Goal: Transaction & Acquisition: Book appointment/travel/reservation

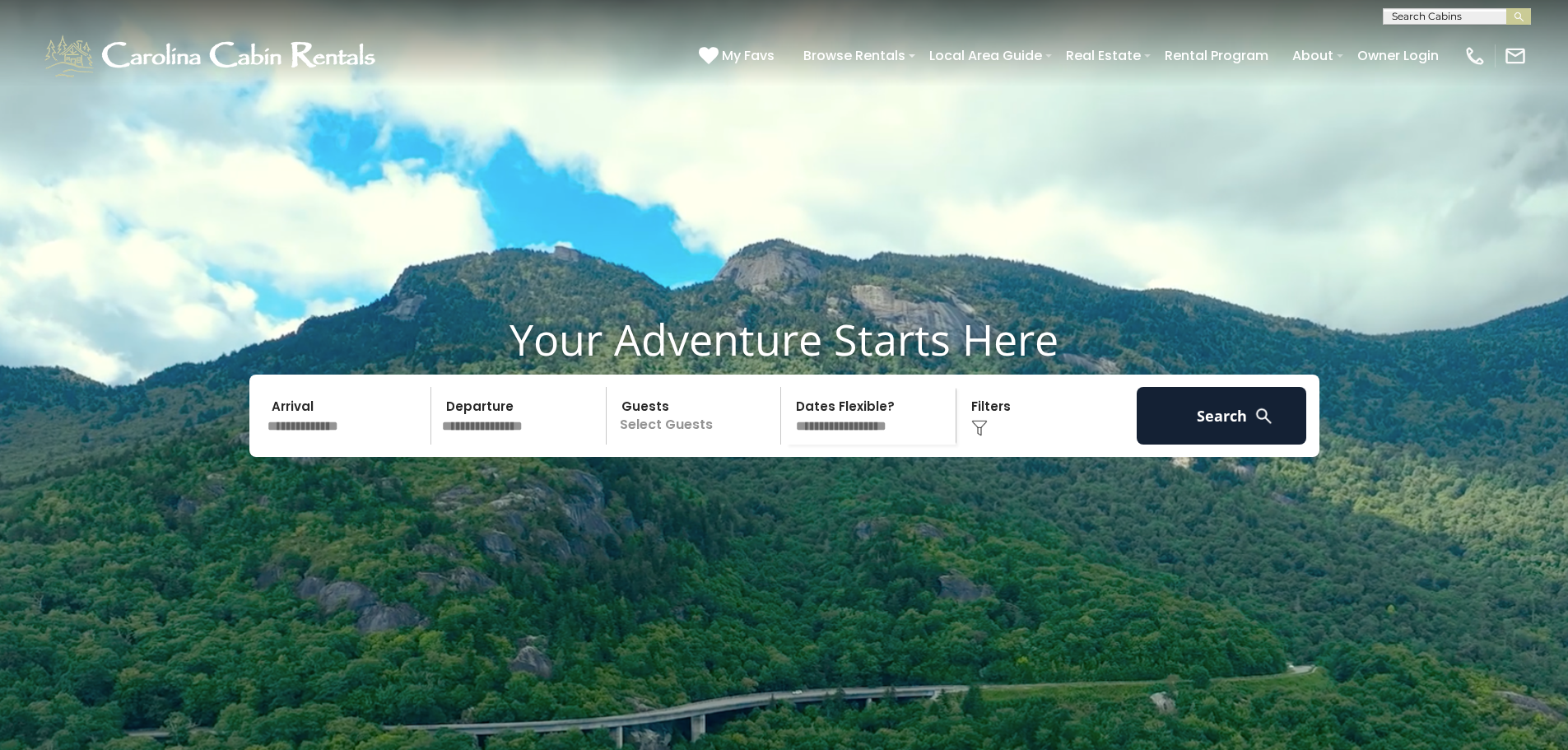
scroll to position [1, 0]
click at [1413, 19] on input "text" at bounding box center [1456, 19] width 144 height 17
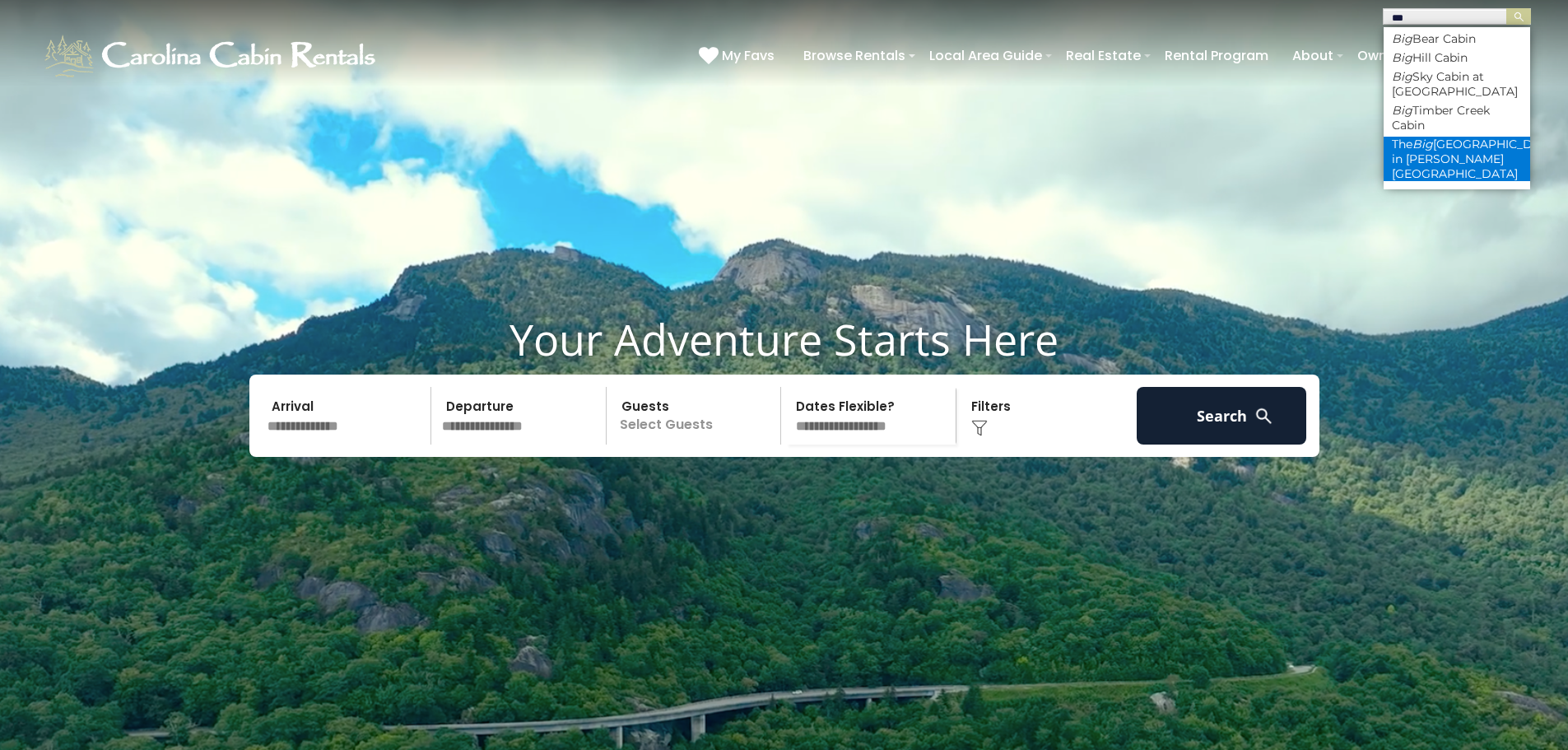
type input "***"
click at [1437, 150] on li "The Big Skye Lodge in [PERSON_NAME][GEOGRAPHIC_DATA]" at bounding box center [1457, 158] width 147 height 44
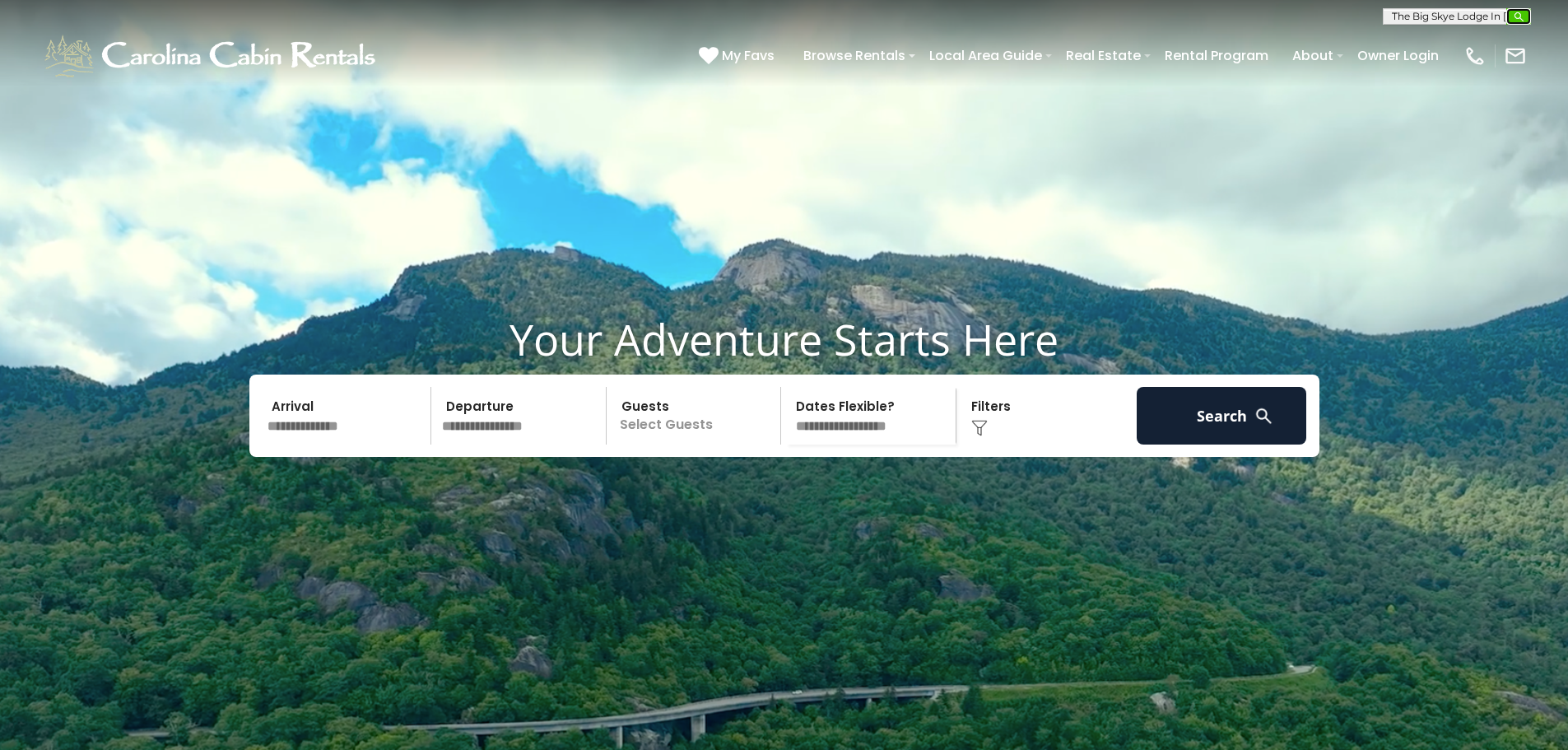
click at [1516, 14] on img "submit" at bounding box center [1519, 17] width 13 height 13
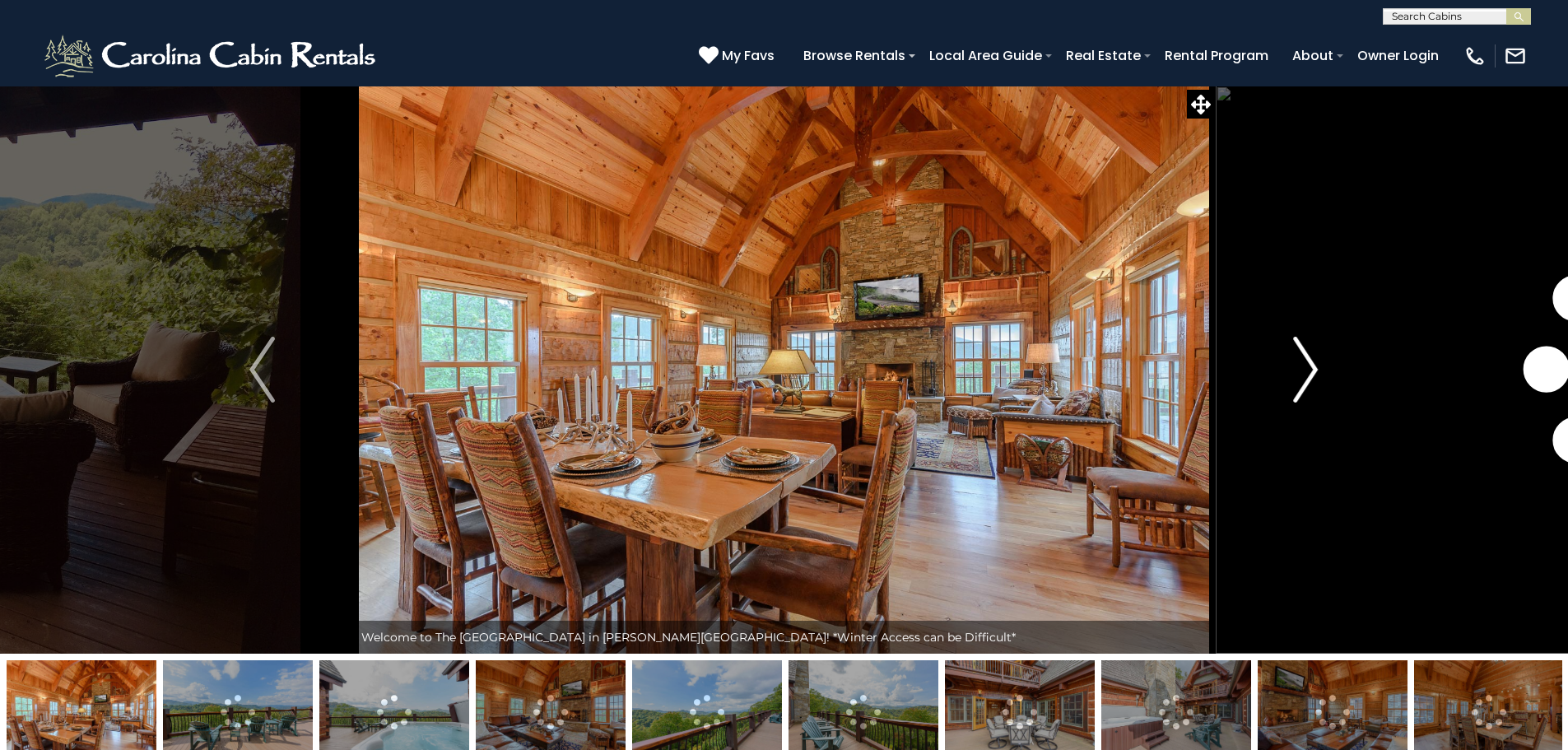
click at [1296, 363] on img "Next" at bounding box center [1305, 370] width 24 height 66
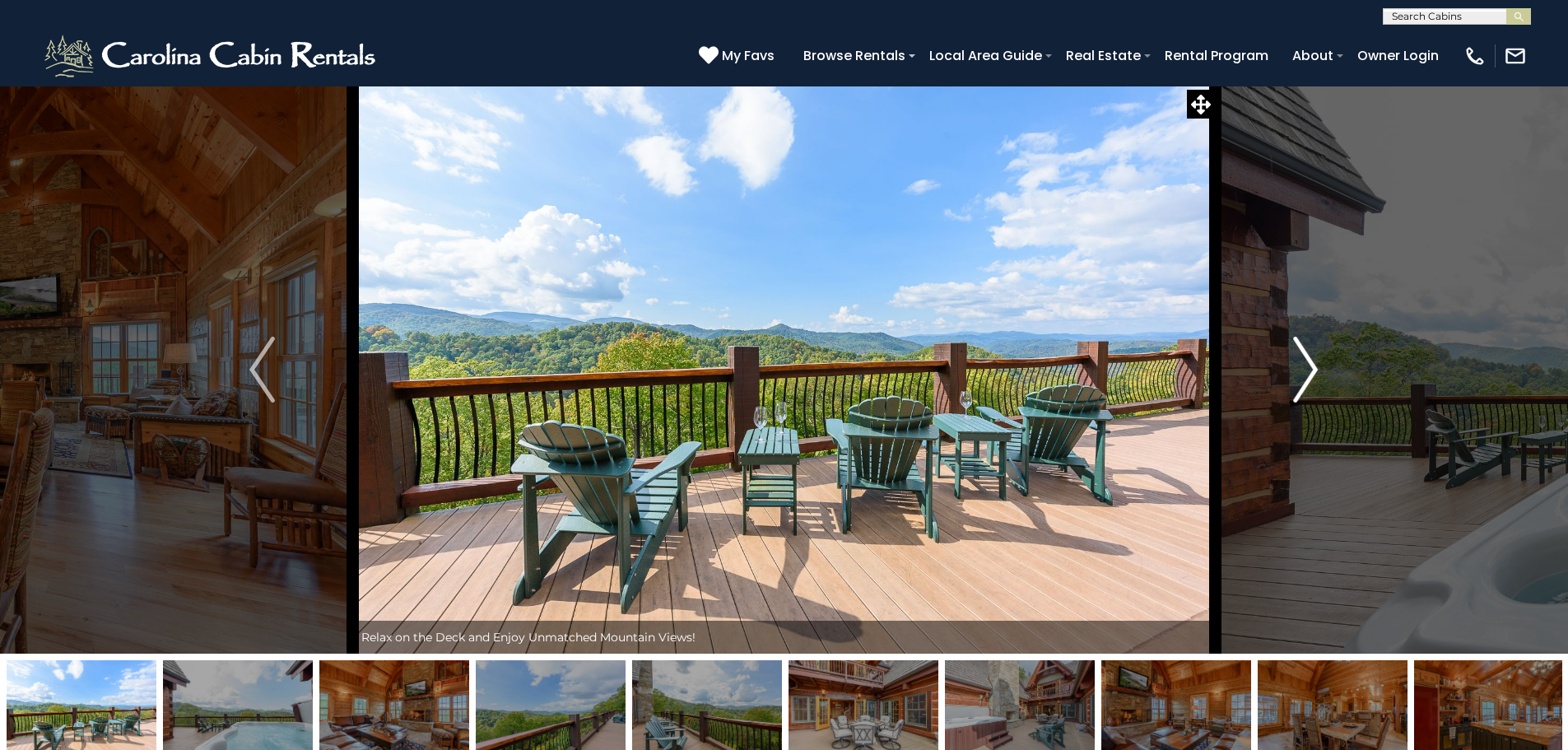
click at [1307, 354] on img "Next" at bounding box center [1305, 370] width 24 height 66
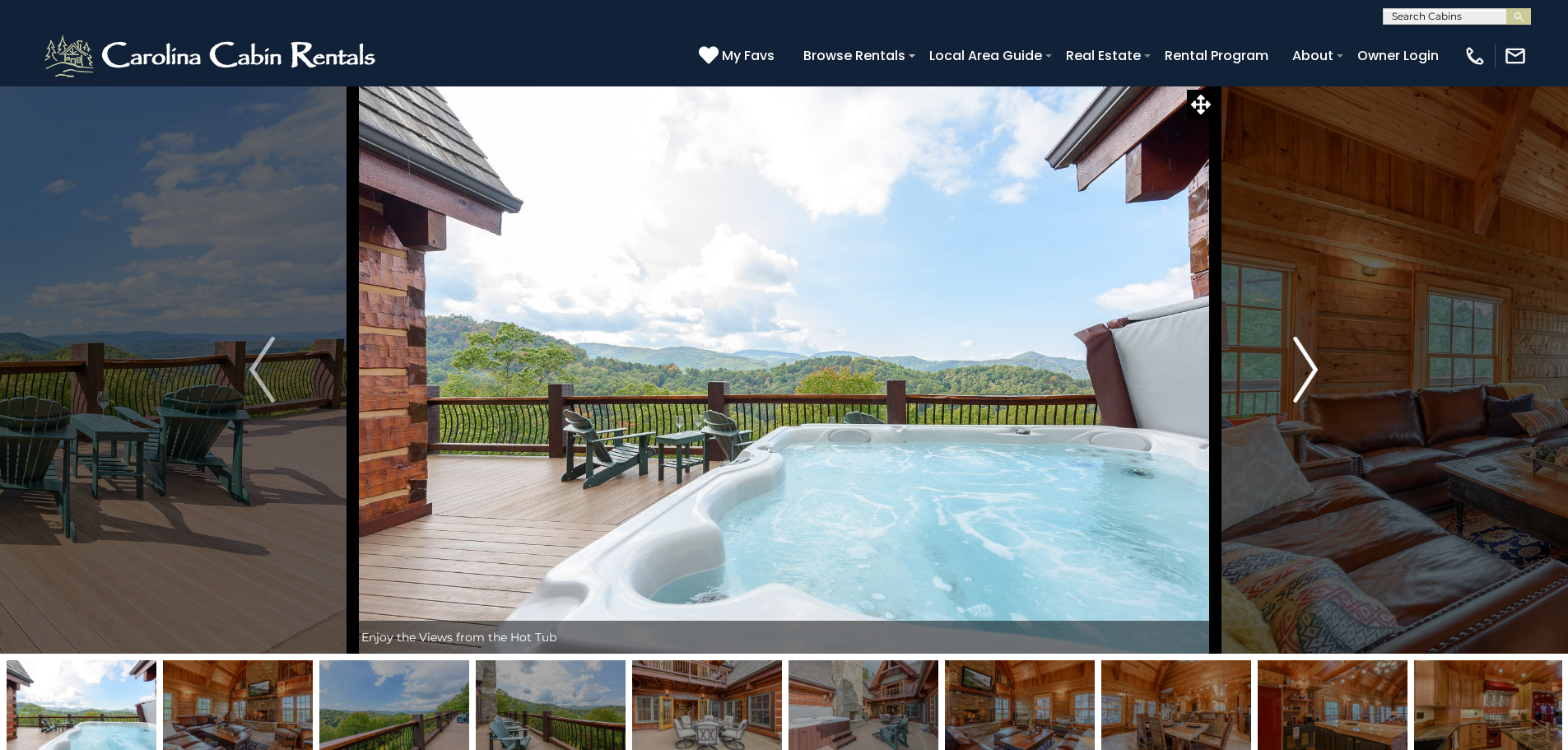
click at [1299, 371] on img "Next" at bounding box center [1305, 370] width 24 height 66
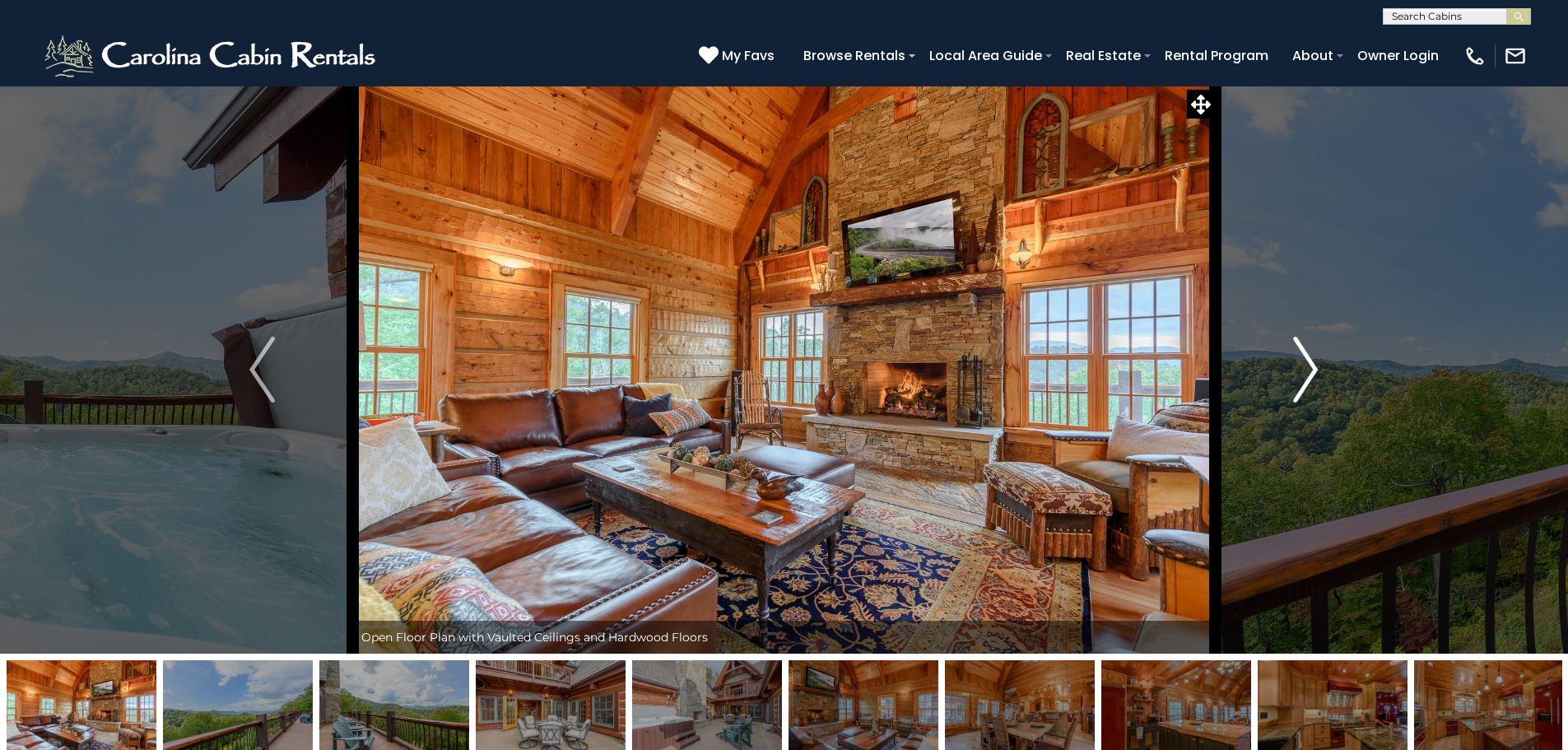
click at [1300, 359] on img "Next" at bounding box center [1305, 370] width 24 height 66
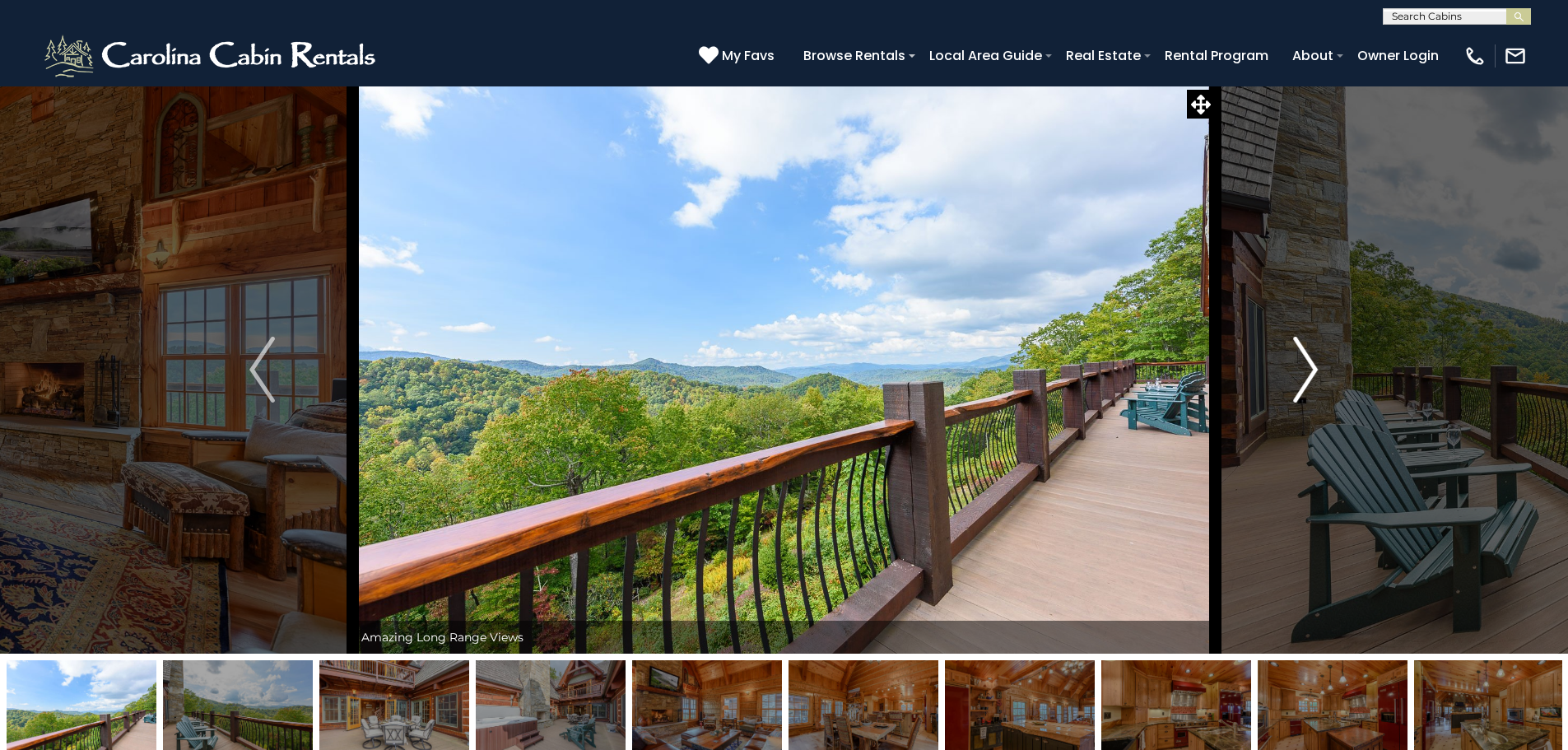
click at [1311, 354] on img "Next" at bounding box center [1305, 370] width 24 height 66
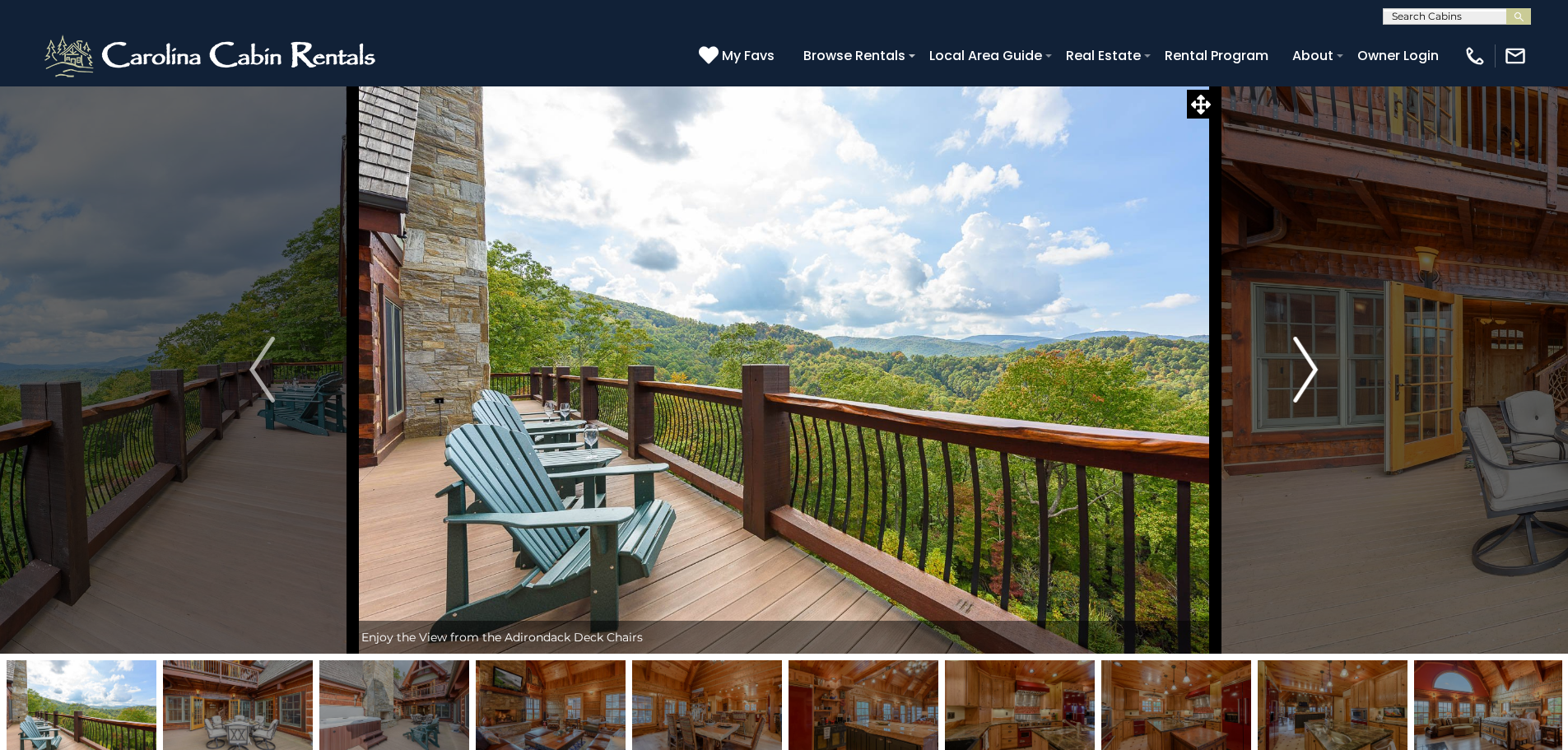
click at [1296, 351] on img "Next" at bounding box center [1305, 370] width 24 height 66
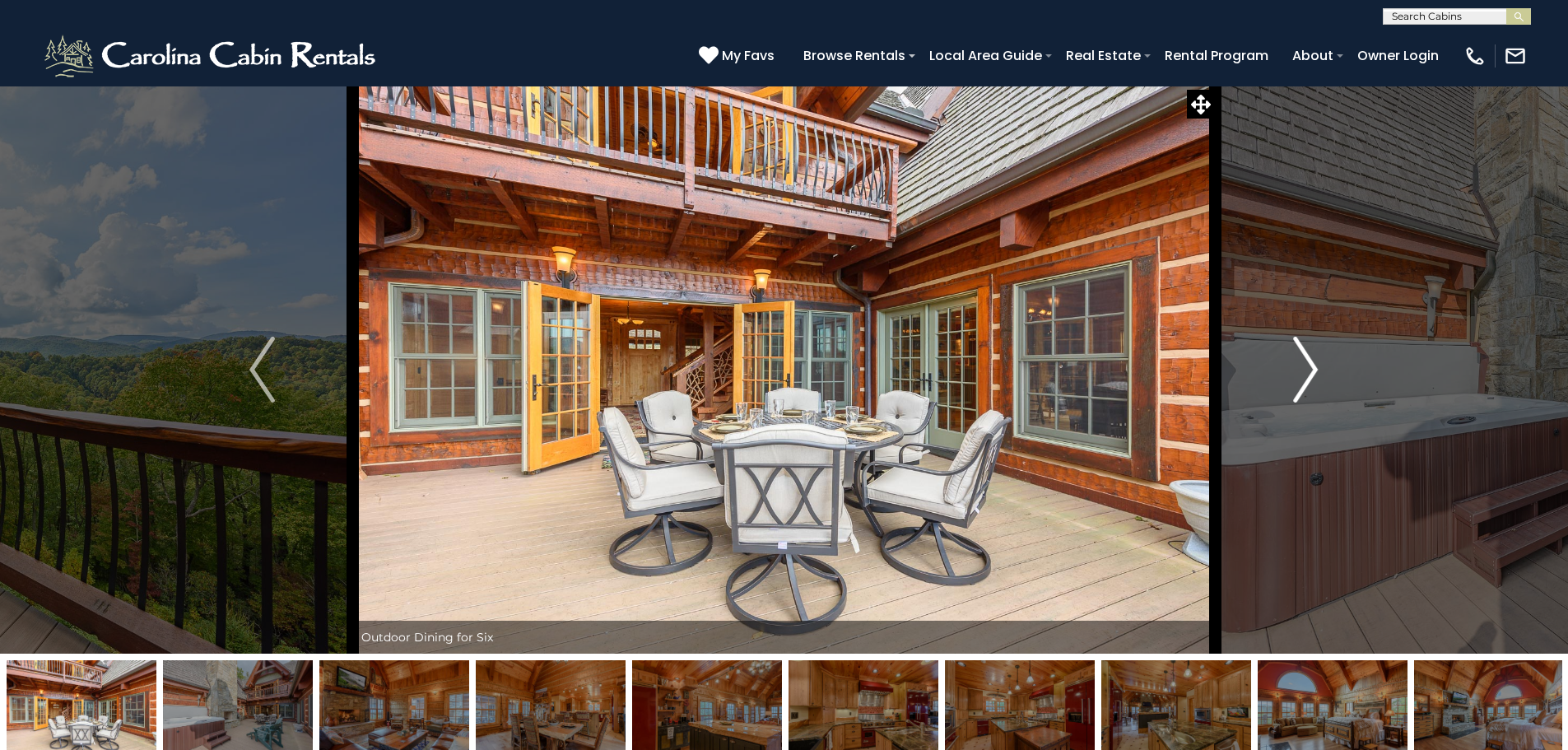
click at [1308, 362] on img "Next" at bounding box center [1305, 370] width 24 height 66
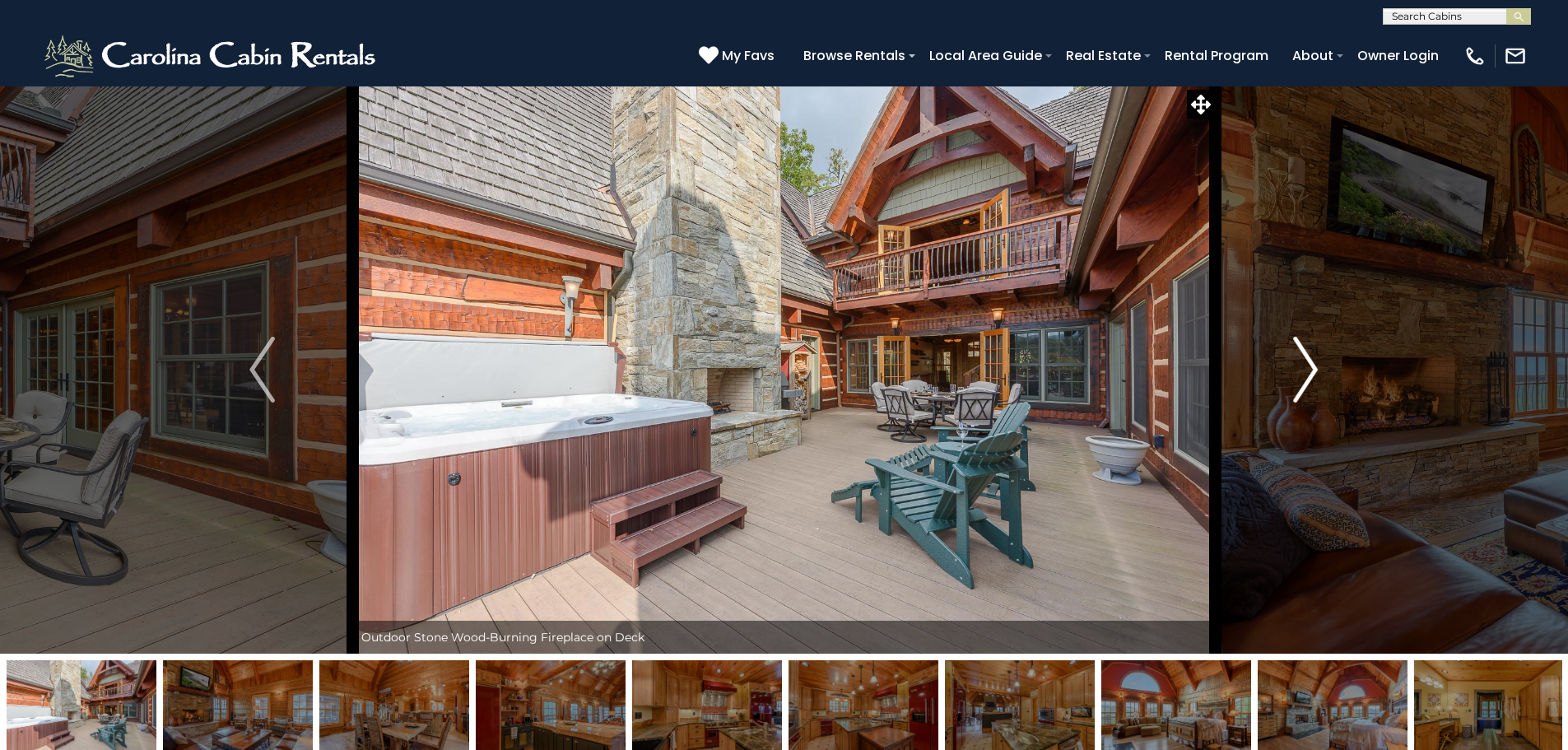
click at [1312, 365] on img "Next" at bounding box center [1305, 370] width 24 height 66
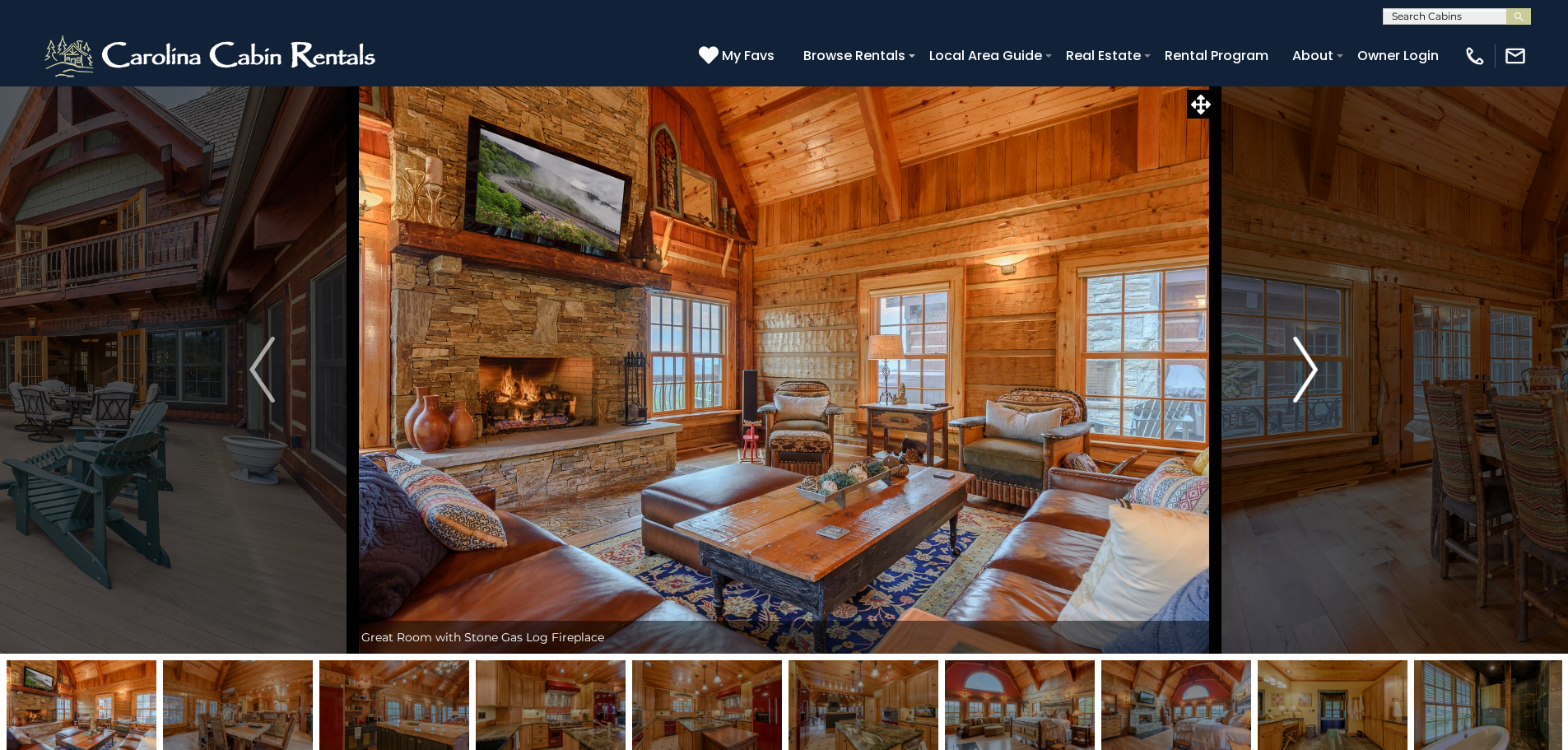
click at [1309, 366] on img "Next" at bounding box center [1305, 370] width 24 height 66
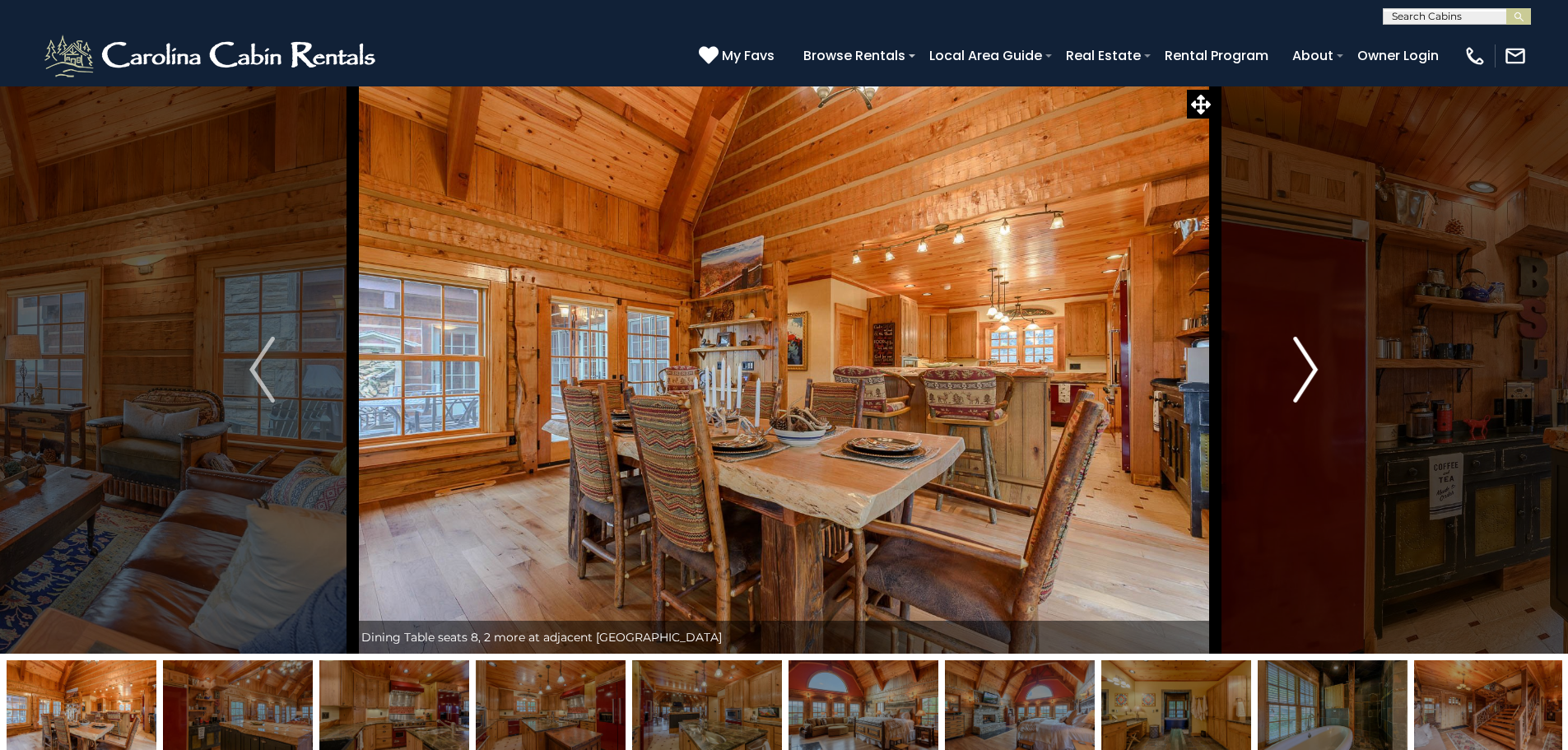
click at [1309, 366] on img "Next" at bounding box center [1305, 370] width 24 height 66
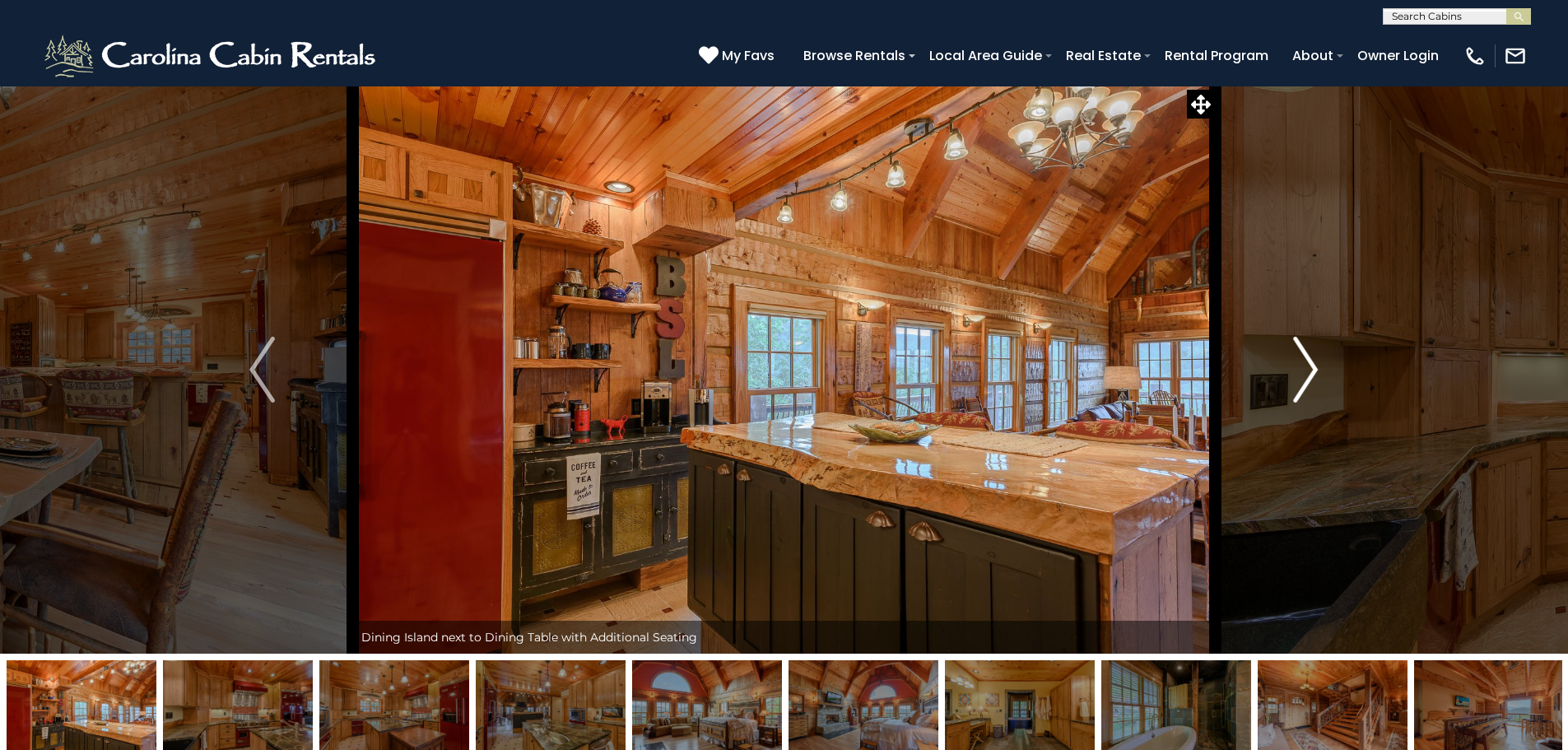
click at [1287, 362] on button "Next" at bounding box center [1305, 370] width 181 height 568
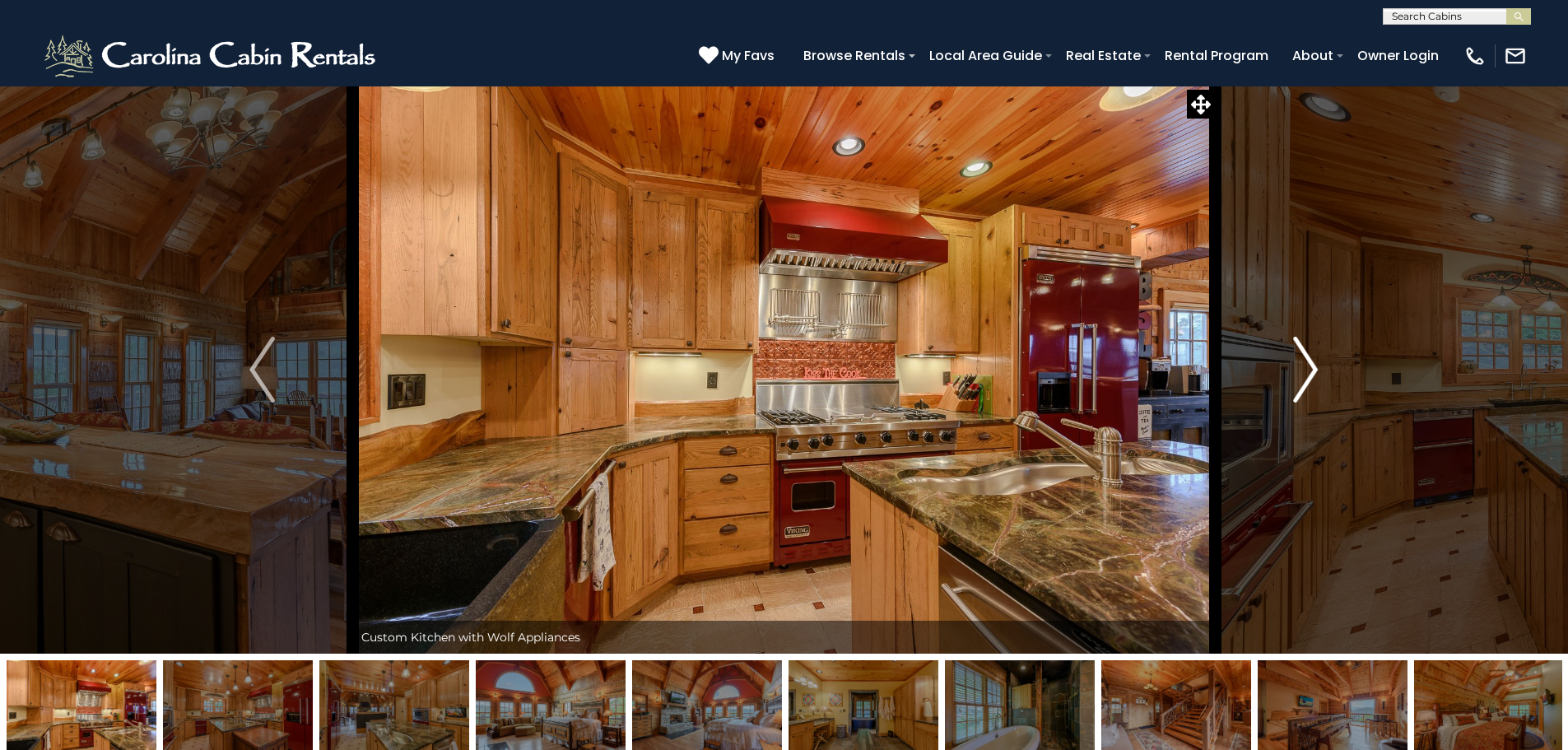
click at [1290, 362] on button "Next" at bounding box center [1305, 370] width 181 height 568
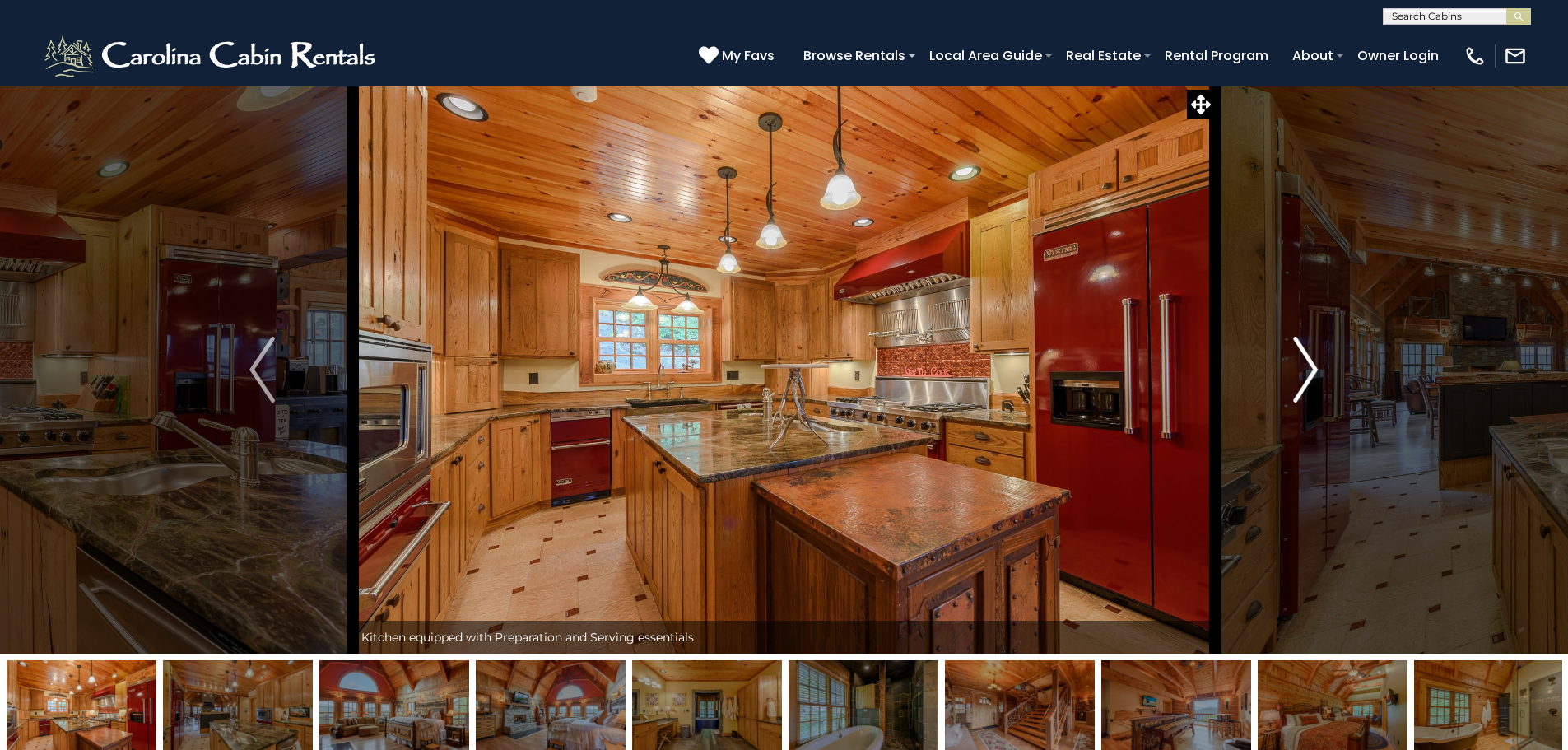
click at [1290, 362] on button "Next" at bounding box center [1305, 370] width 181 height 568
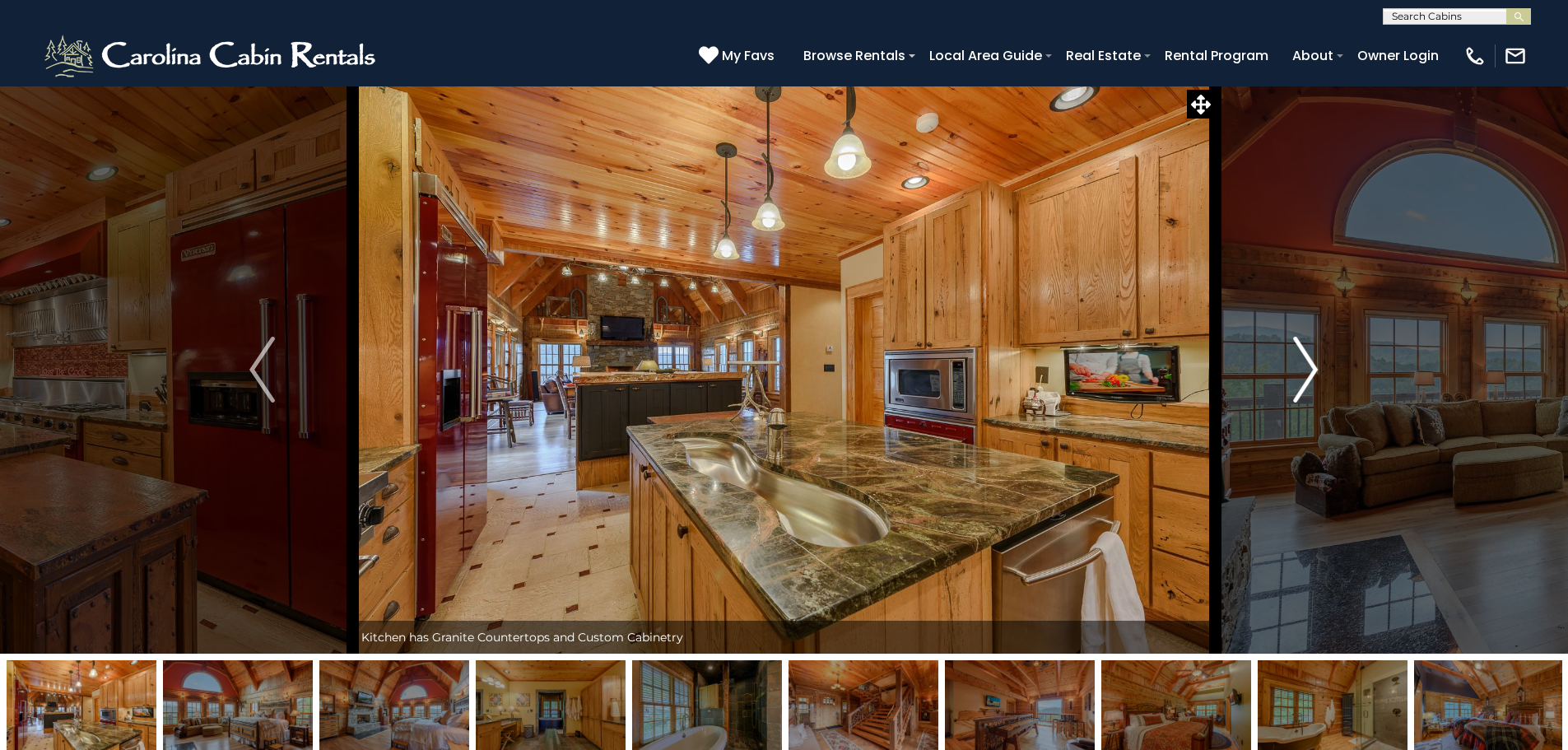
click at [1290, 362] on button "Next" at bounding box center [1305, 370] width 181 height 568
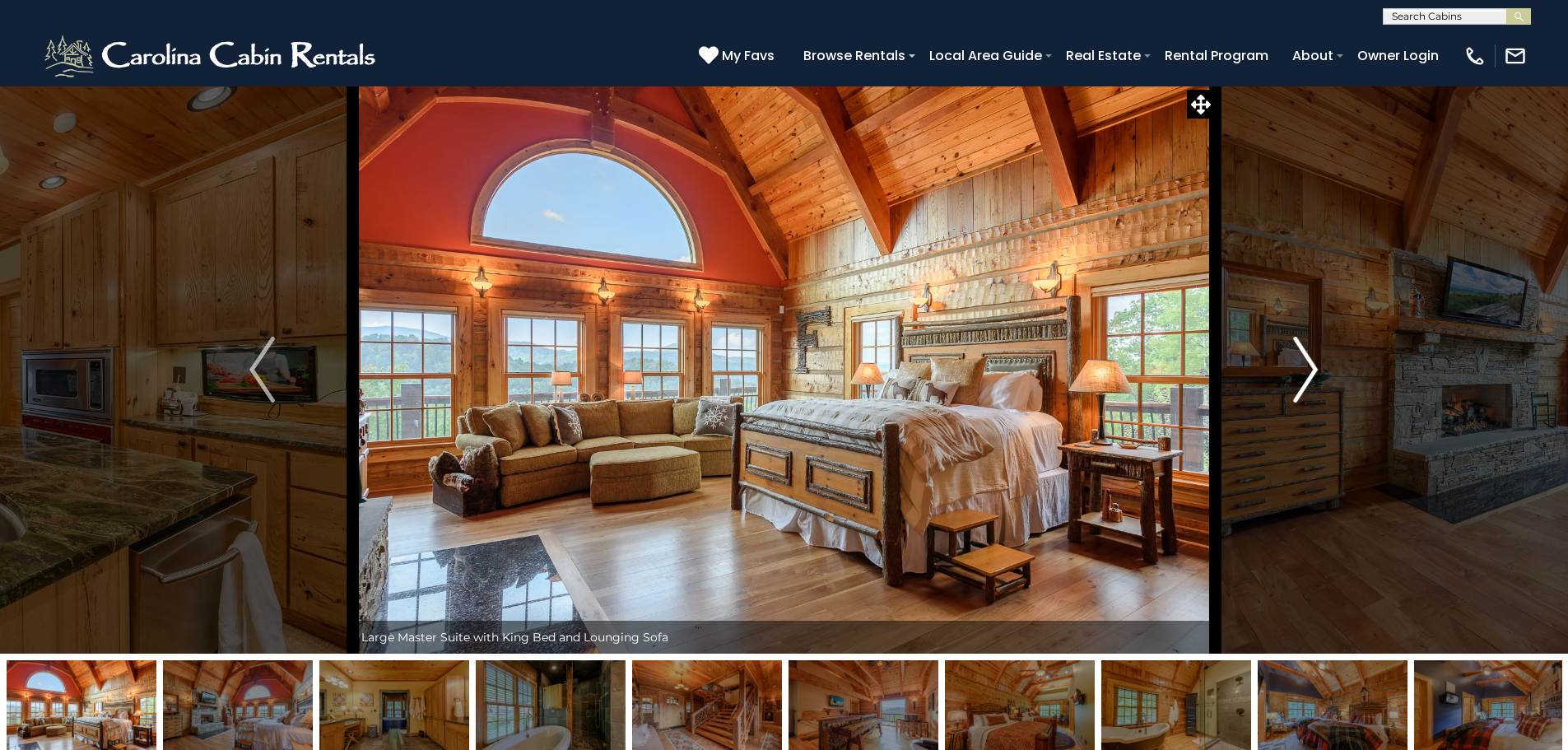
click at [1290, 362] on button "Next" at bounding box center [1305, 370] width 181 height 568
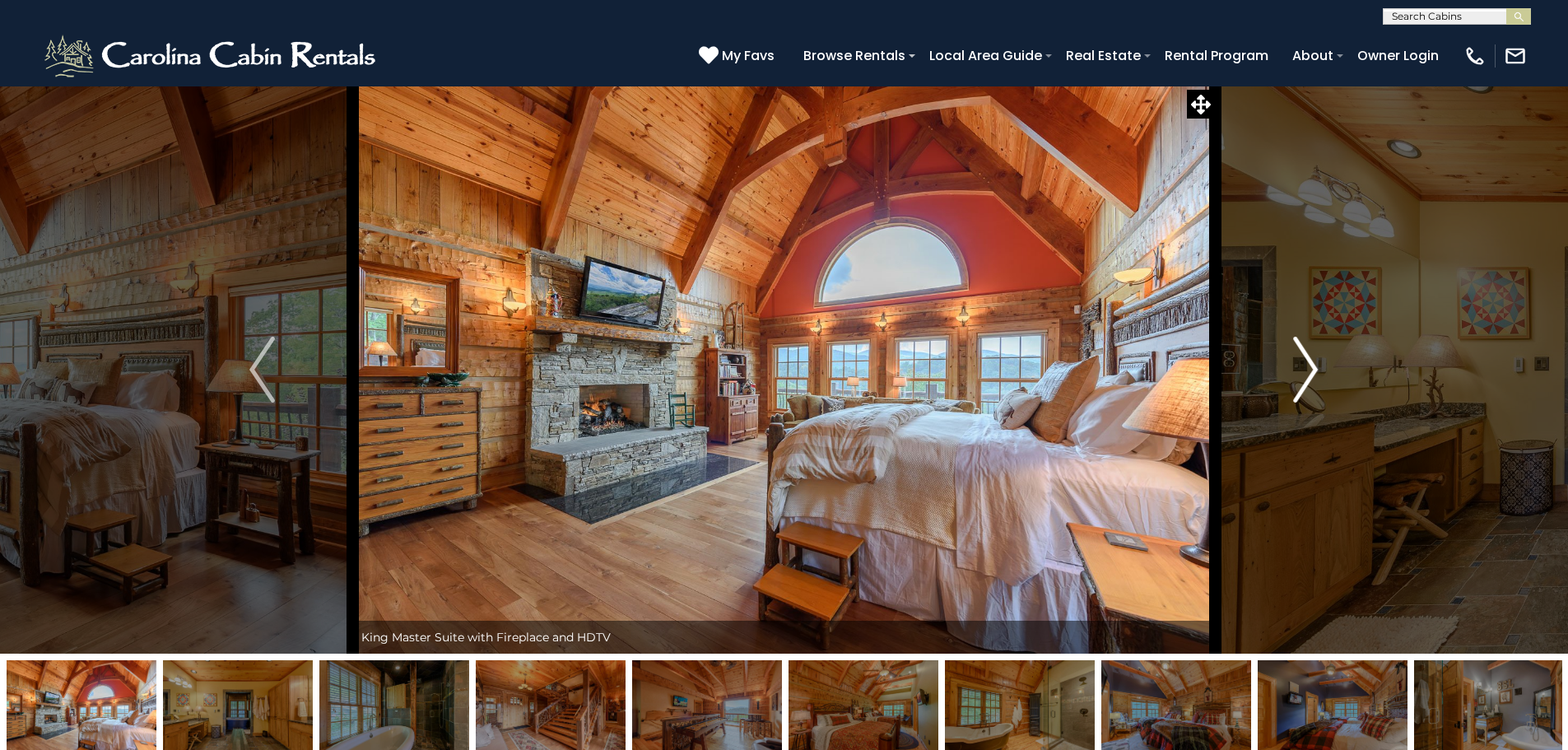
click at [1308, 355] on img "Next" at bounding box center [1305, 370] width 24 height 66
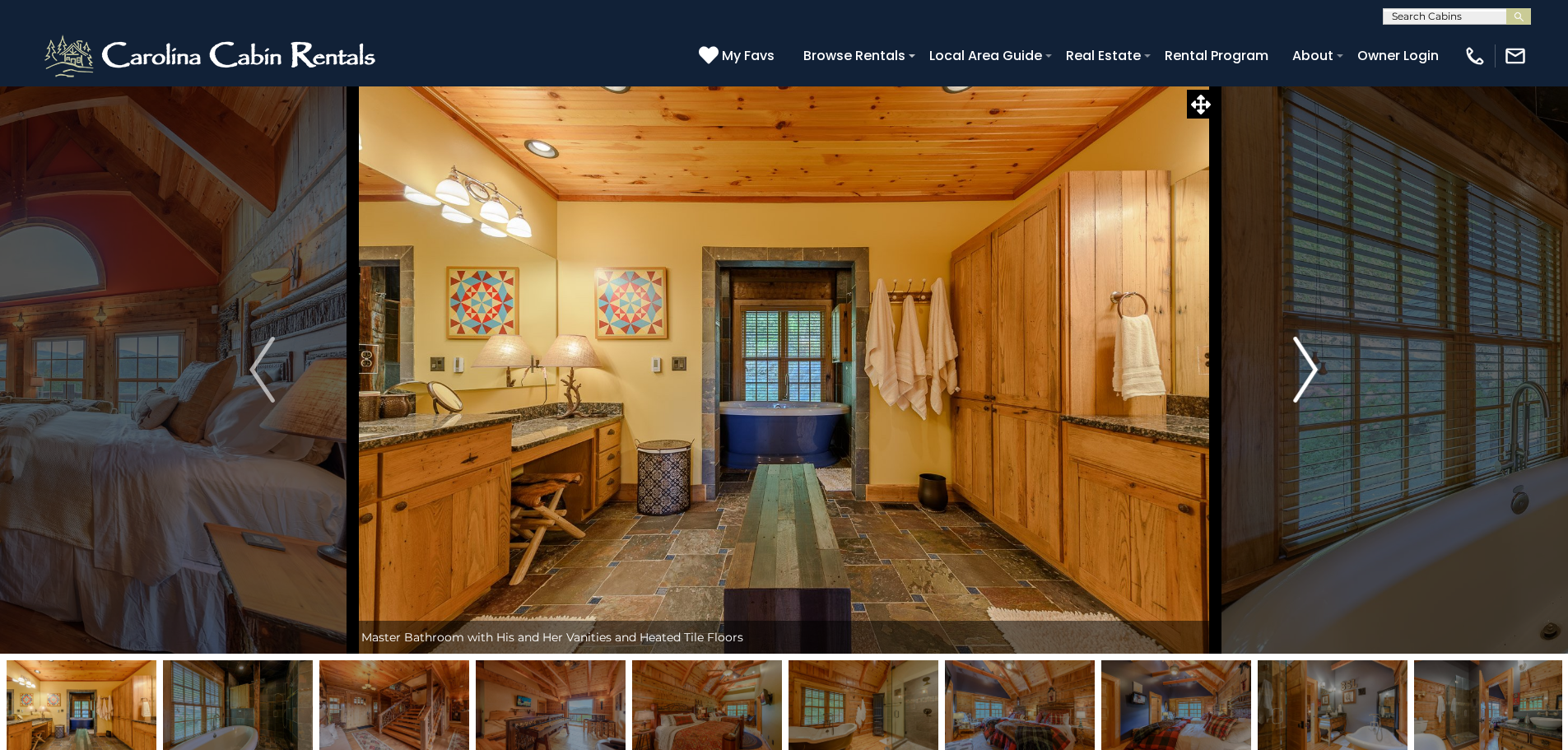
click at [1308, 356] on img "Next" at bounding box center [1305, 370] width 24 height 66
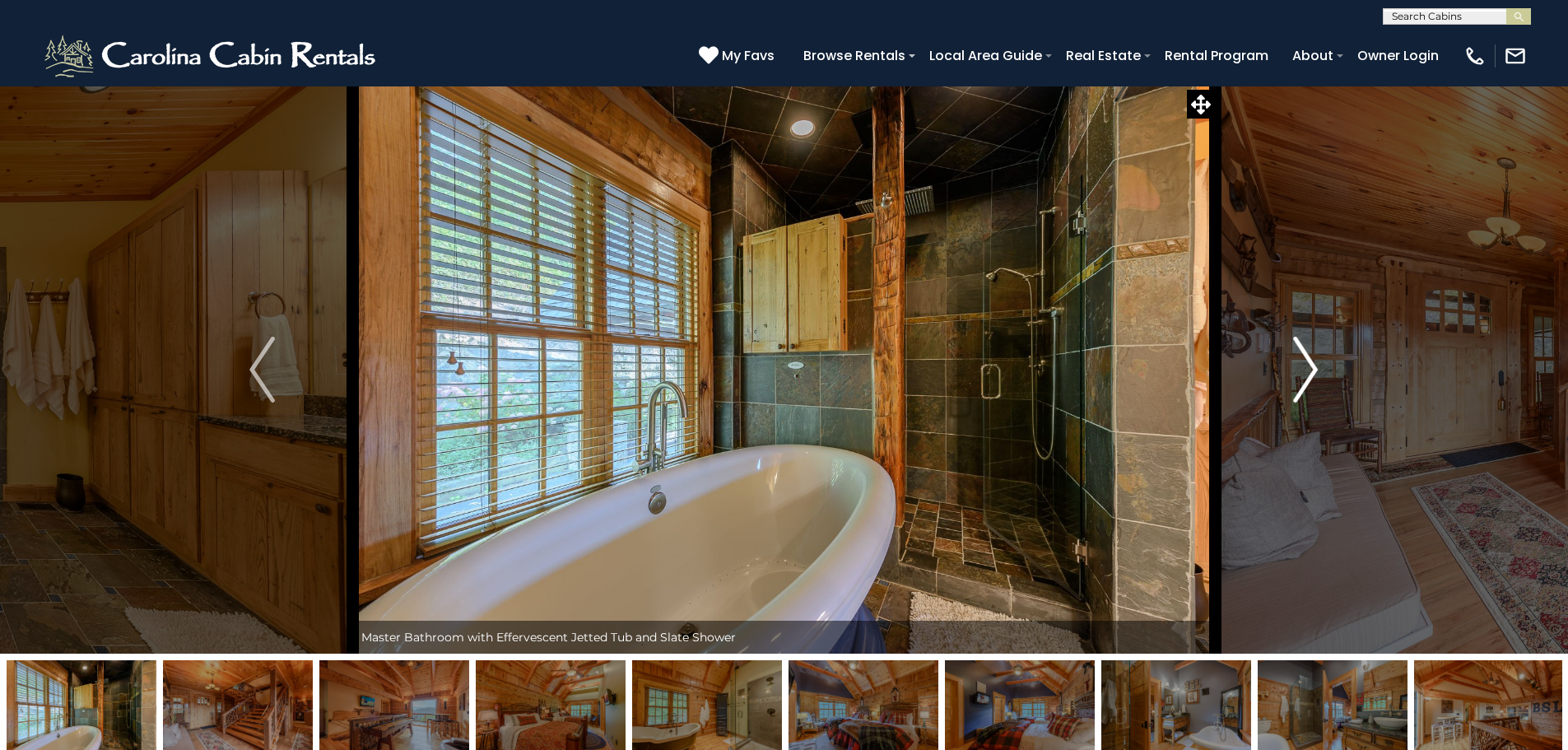
click at [1308, 356] on img "Next" at bounding box center [1305, 370] width 24 height 66
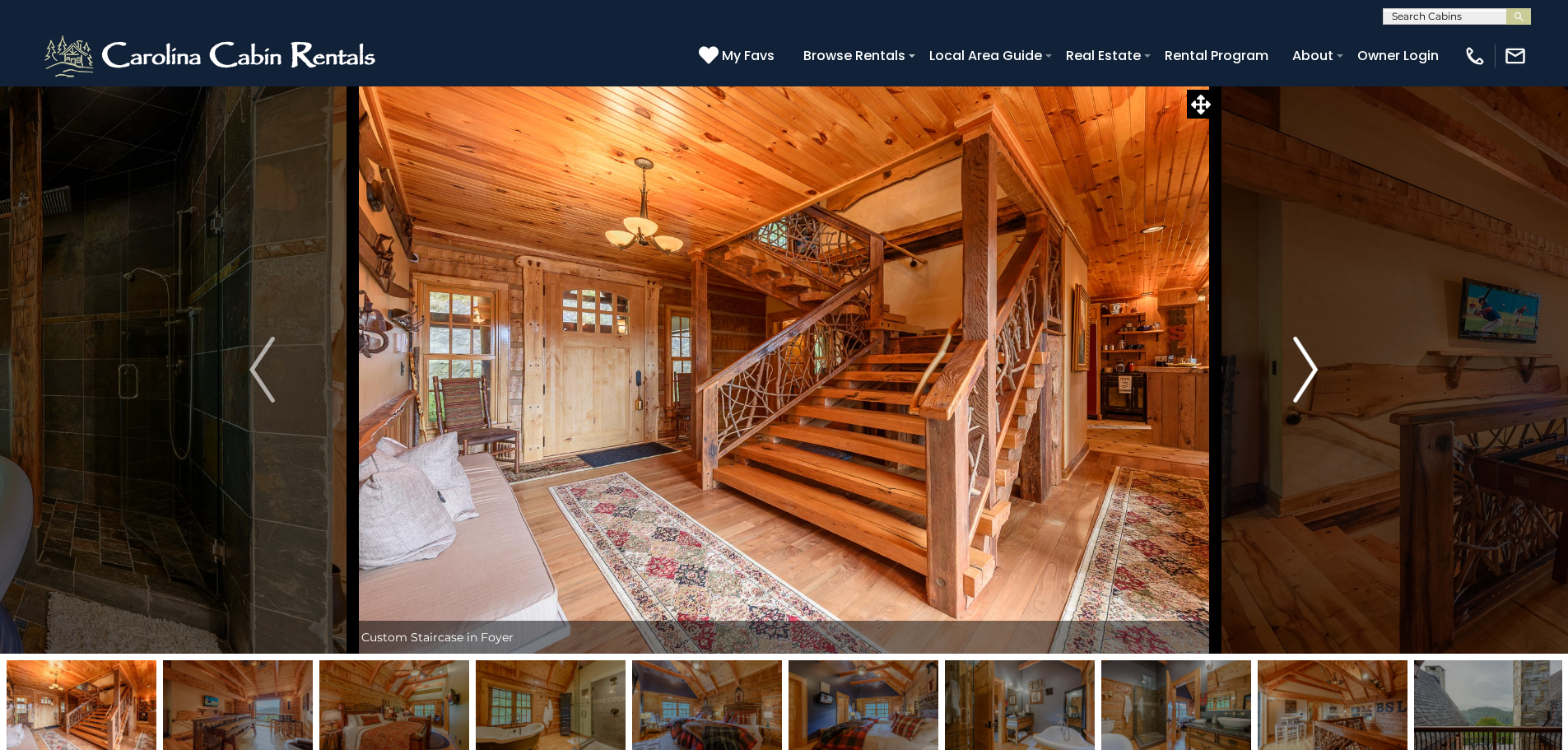
click at [1302, 368] on img "Next" at bounding box center [1305, 370] width 24 height 66
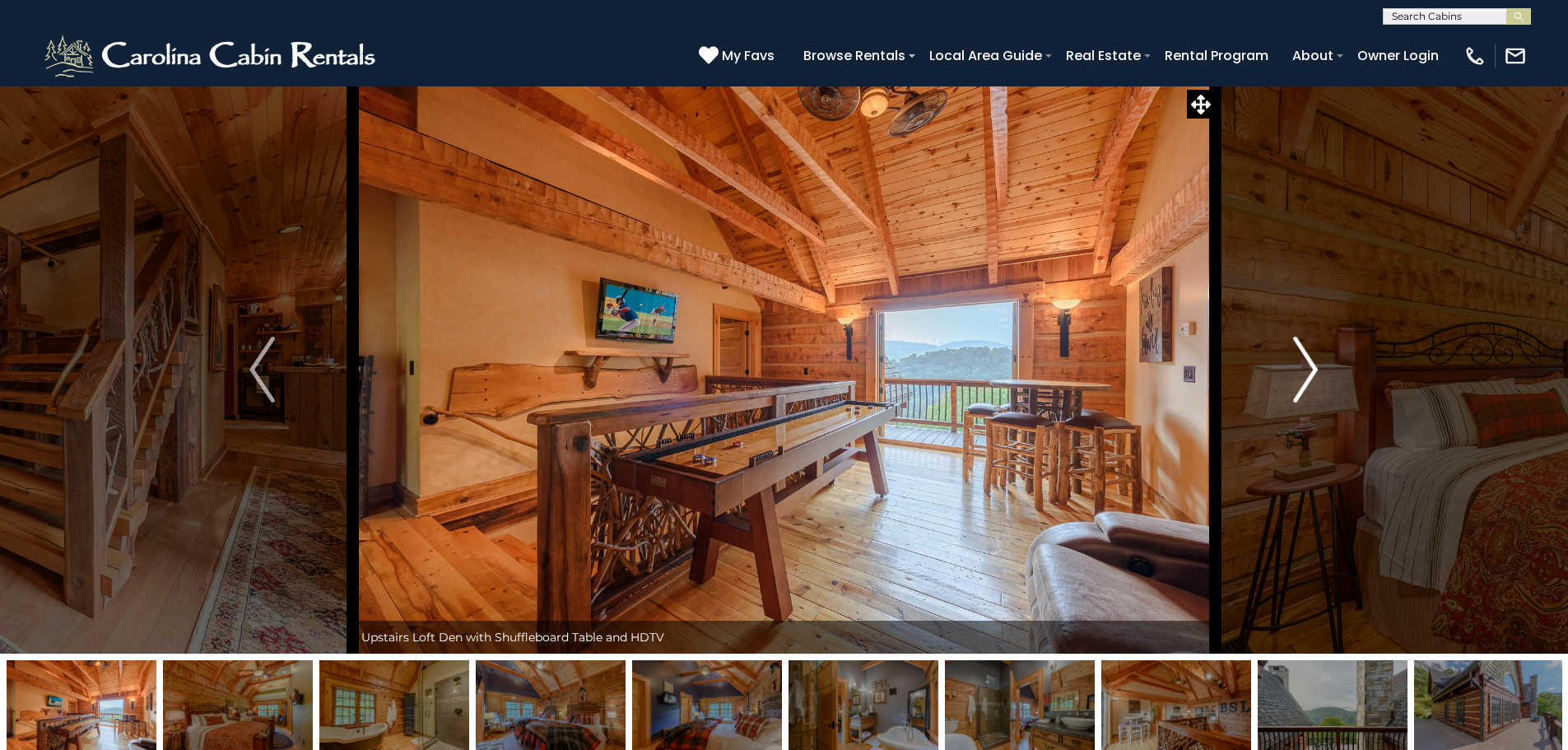
click at [1308, 359] on img "Next" at bounding box center [1305, 370] width 24 height 66
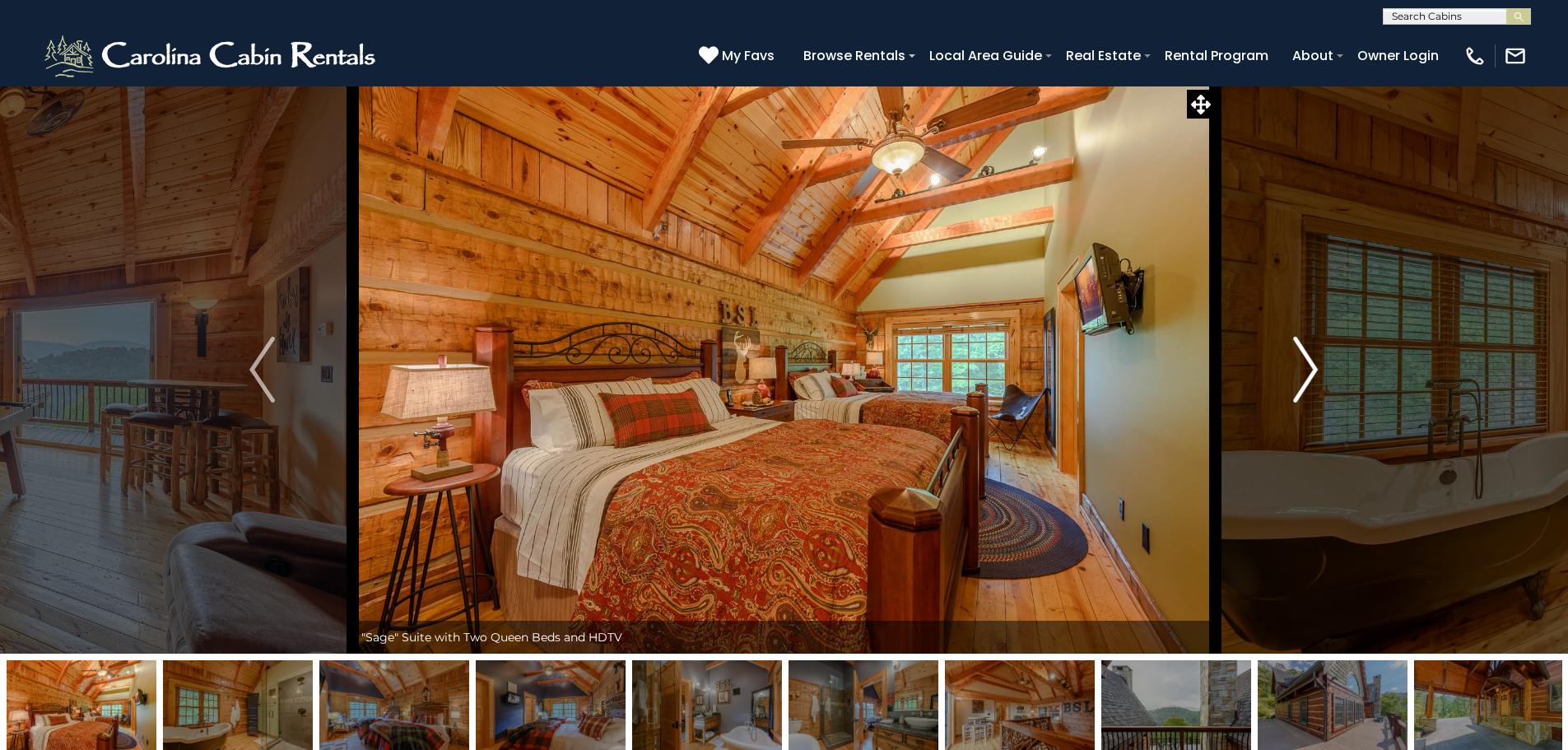
click at [1311, 363] on img "Next" at bounding box center [1305, 370] width 24 height 66
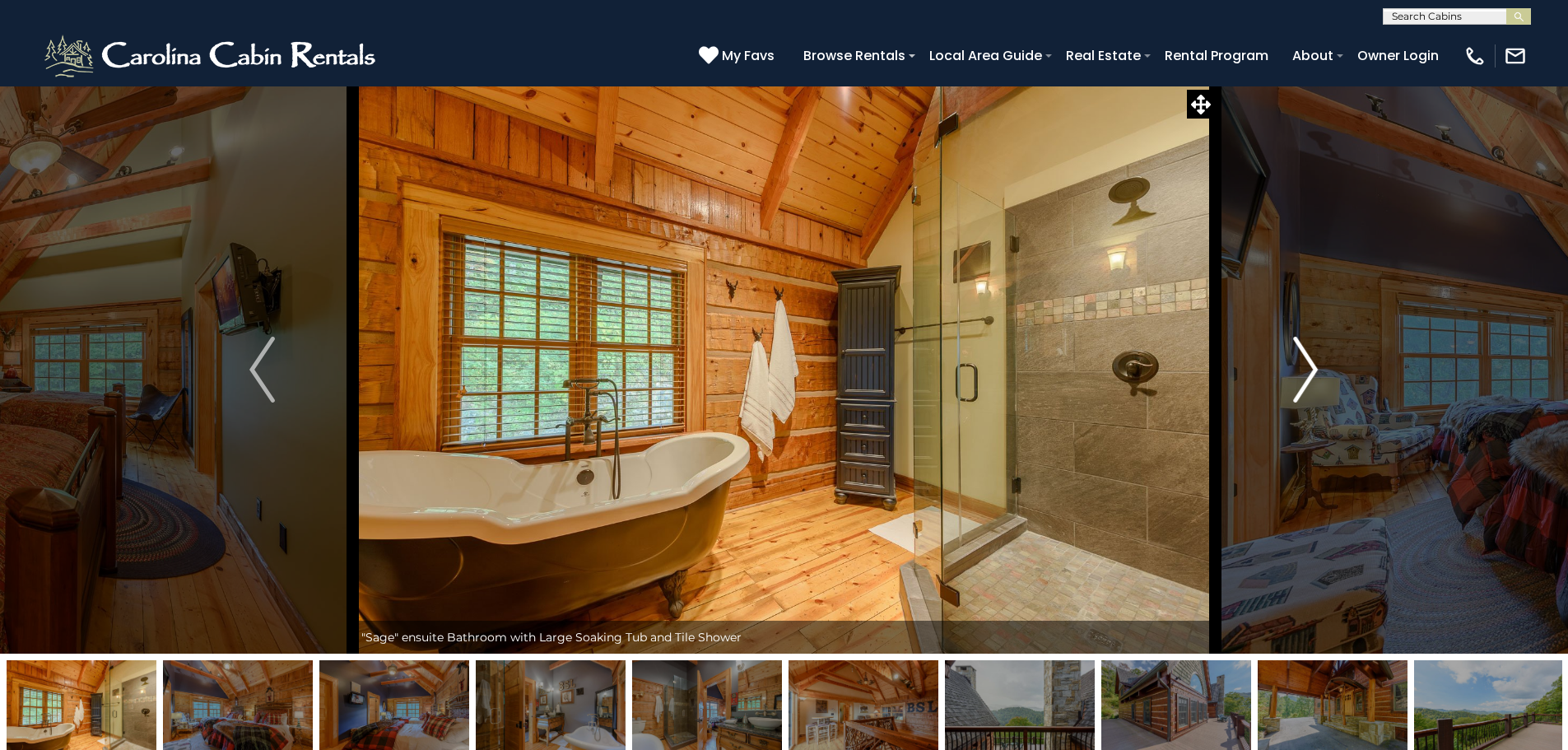
click at [1307, 362] on img "Next" at bounding box center [1305, 370] width 24 height 66
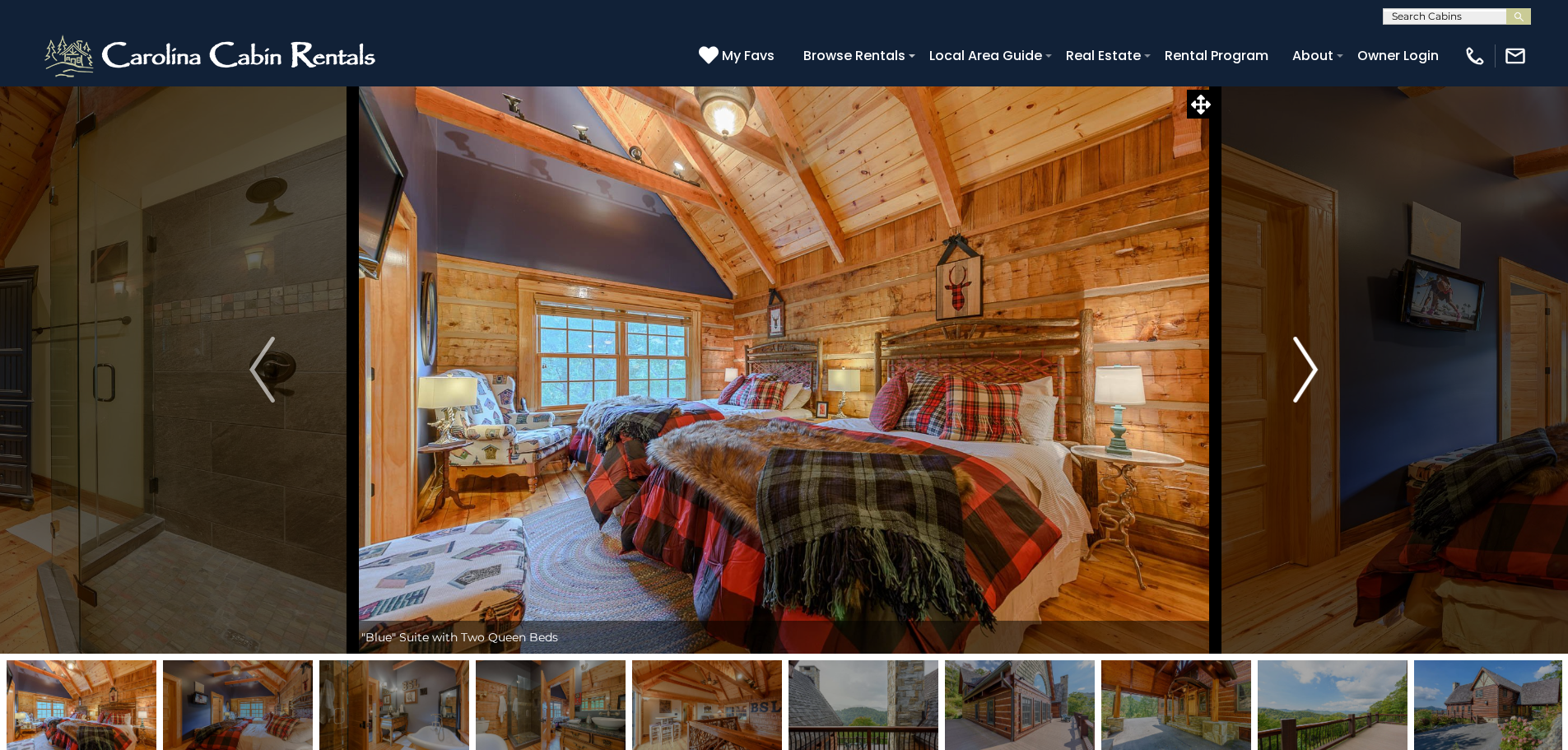
click at [1302, 369] on img "Next" at bounding box center [1305, 370] width 24 height 66
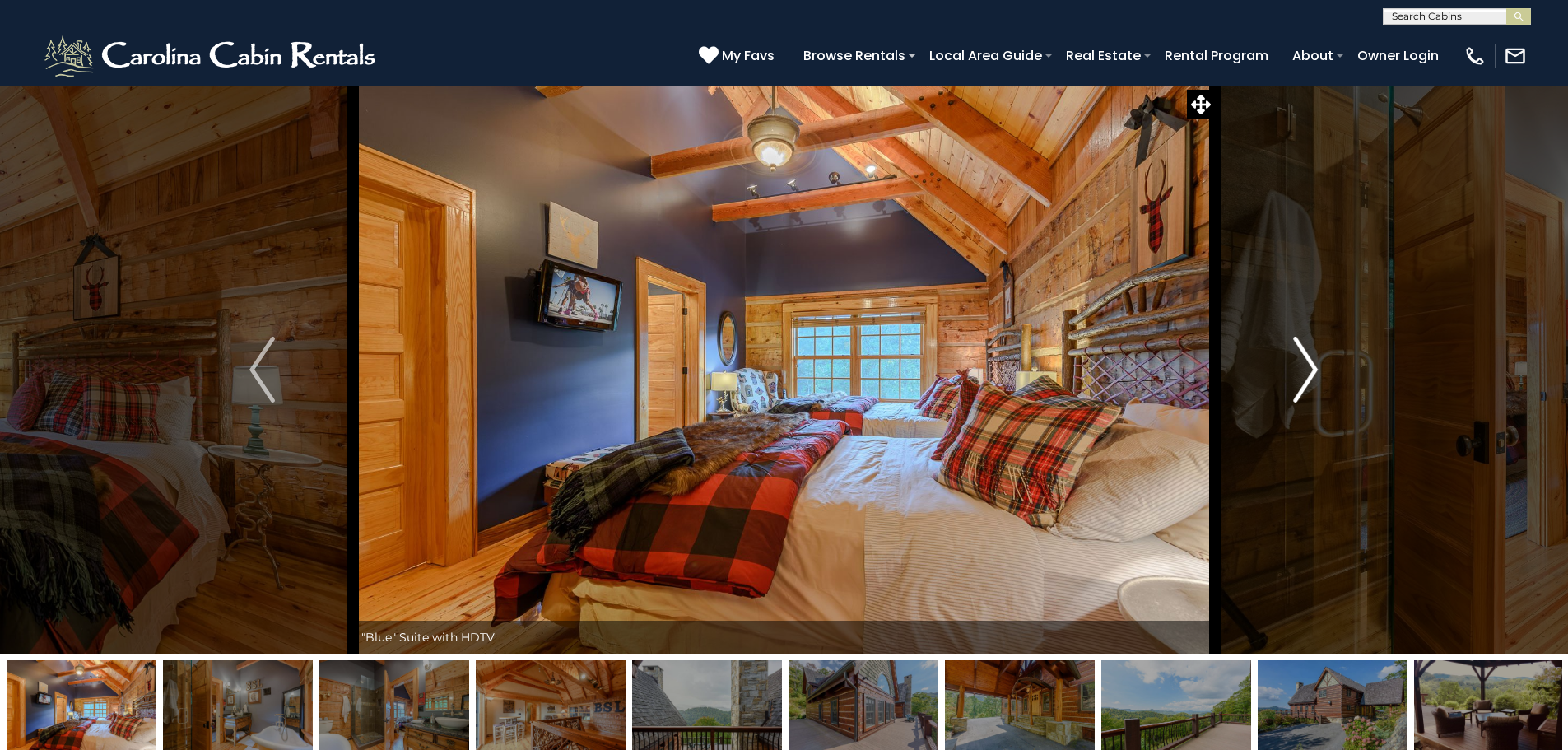
click at [1302, 369] on img "Next" at bounding box center [1305, 370] width 24 height 66
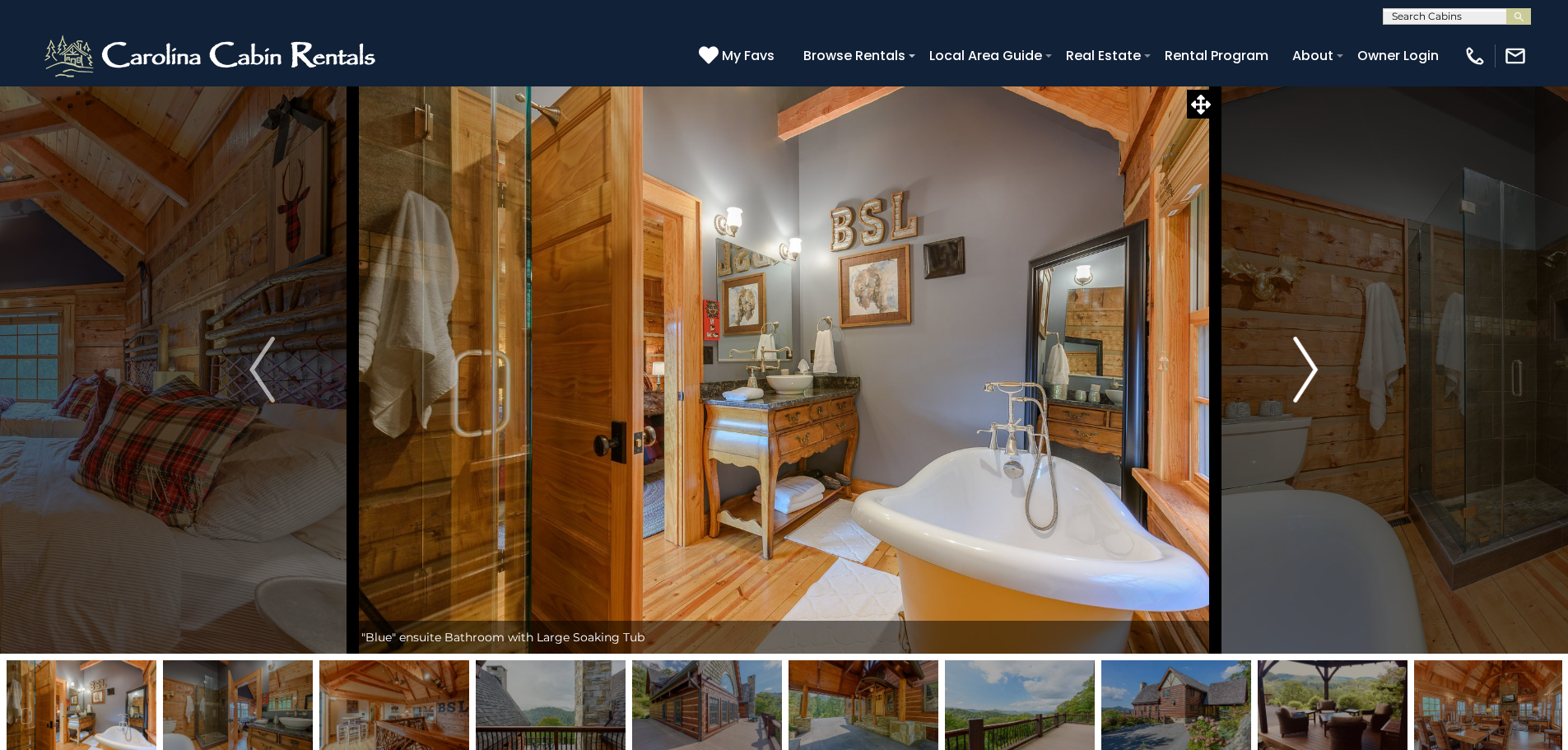
click at [1320, 354] on button "Next" at bounding box center [1305, 370] width 181 height 568
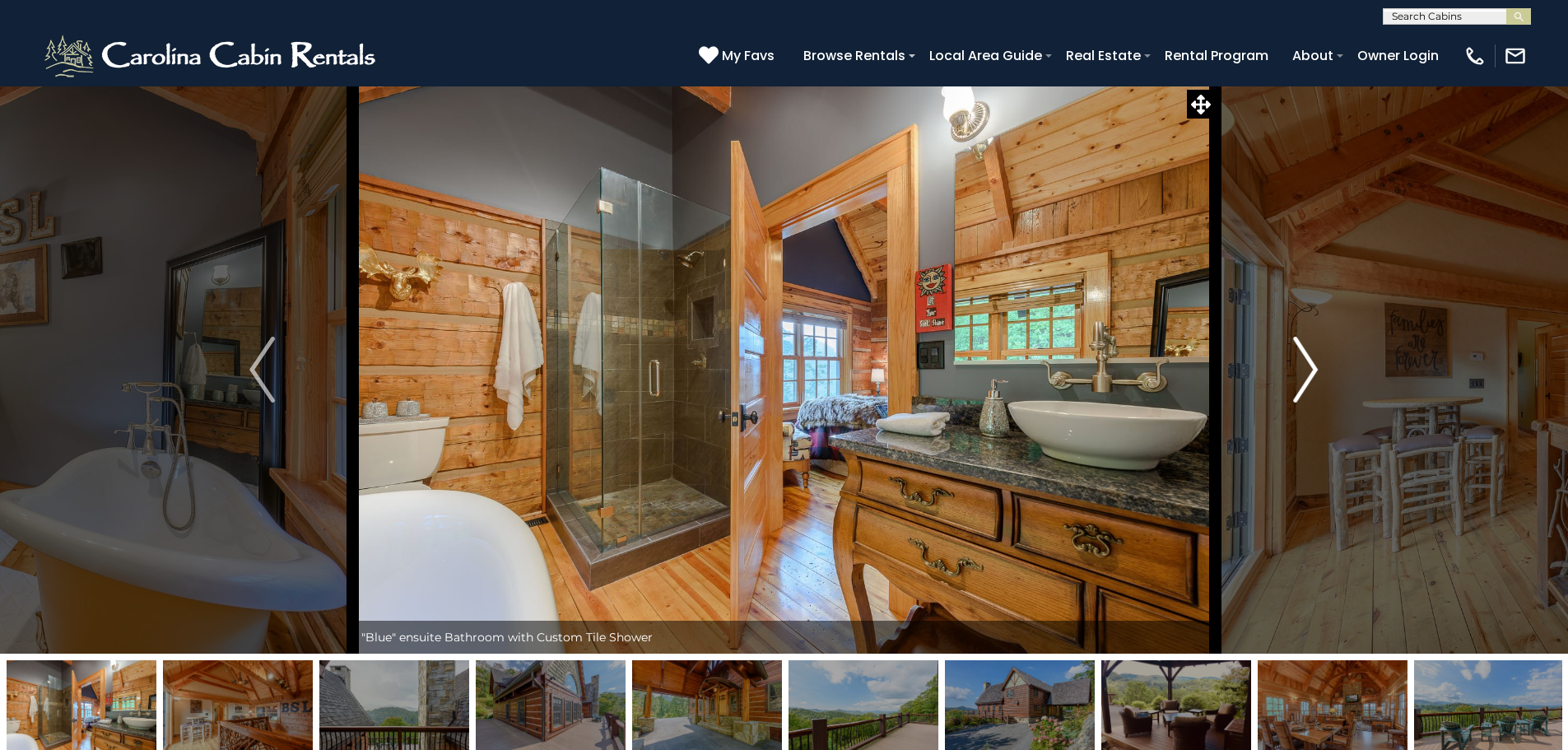
click at [1308, 359] on img "Next" at bounding box center [1305, 370] width 24 height 66
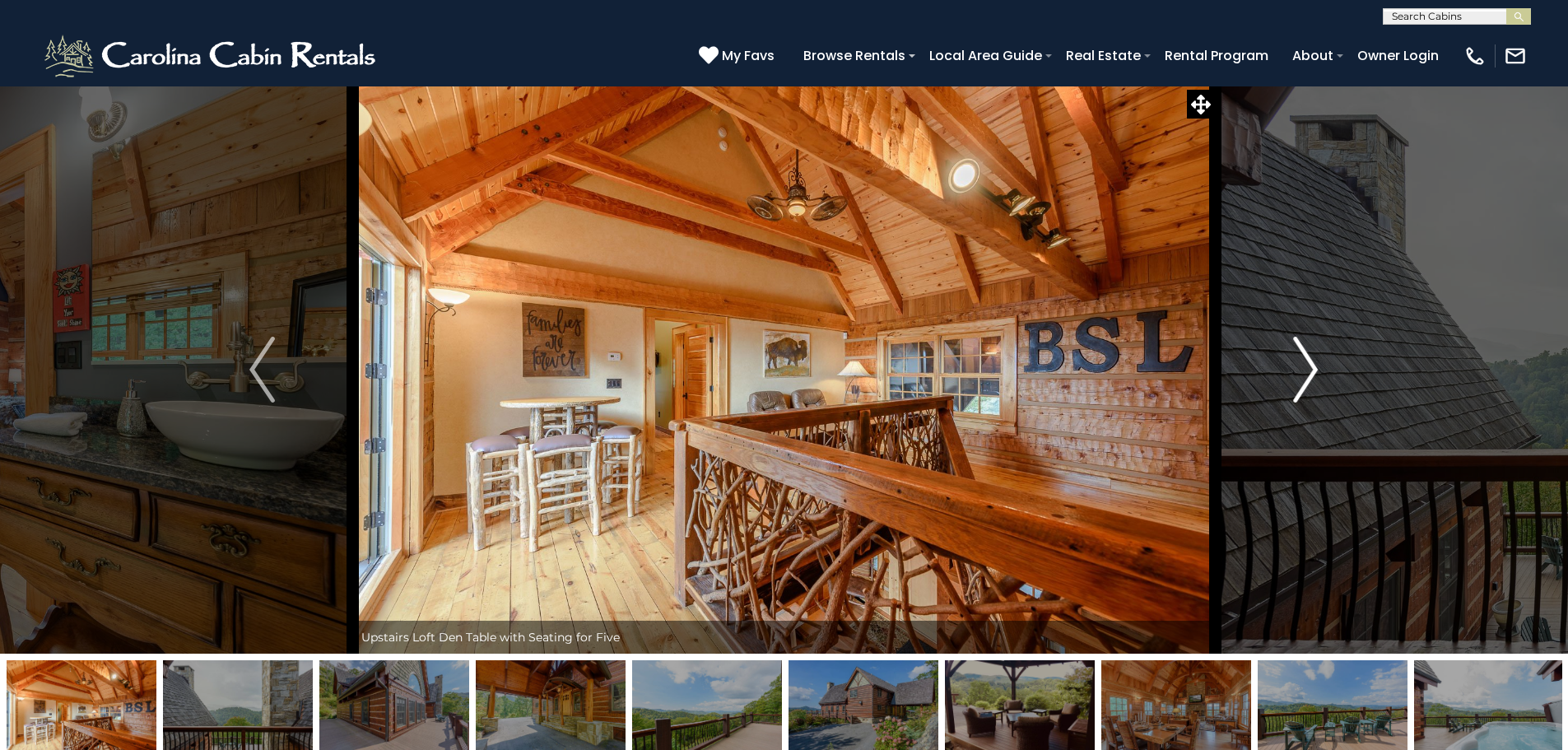
click at [1297, 355] on img "Next" at bounding box center [1305, 370] width 24 height 66
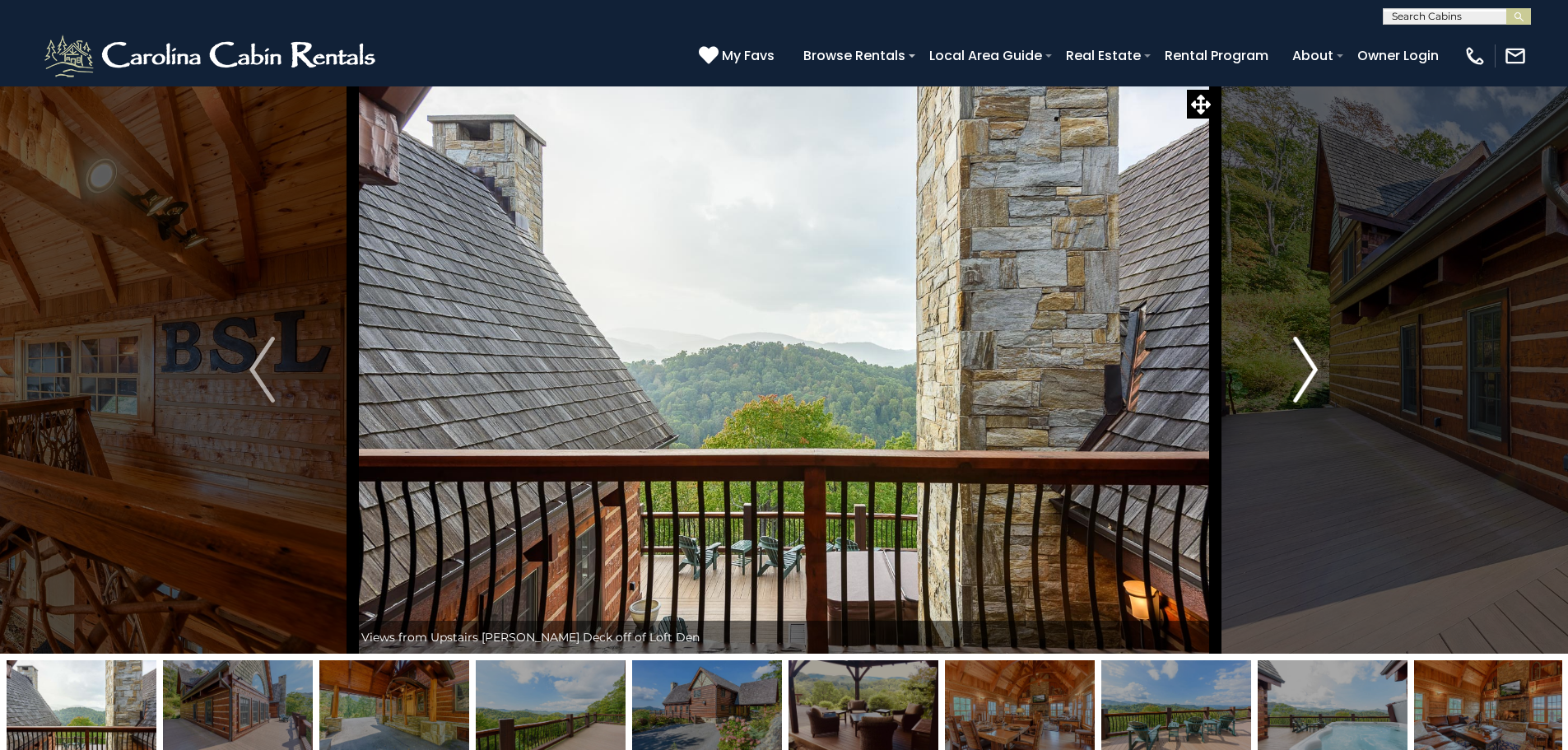
click at [1309, 354] on img "Next" at bounding box center [1305, 370] width 24 height 66
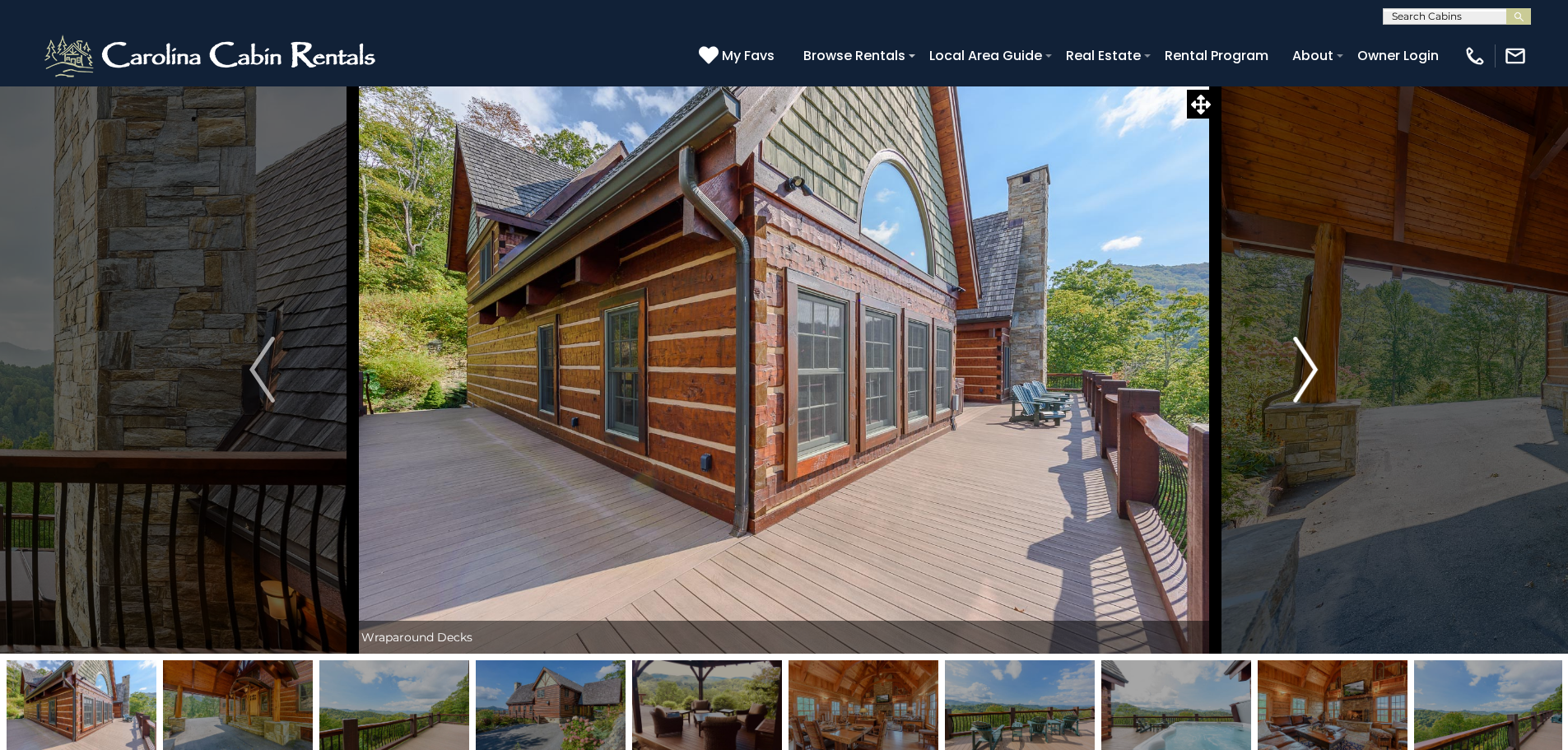
click at [1310, 363] on img "Next" at bounding box center [1305, 370] width 24 height 66
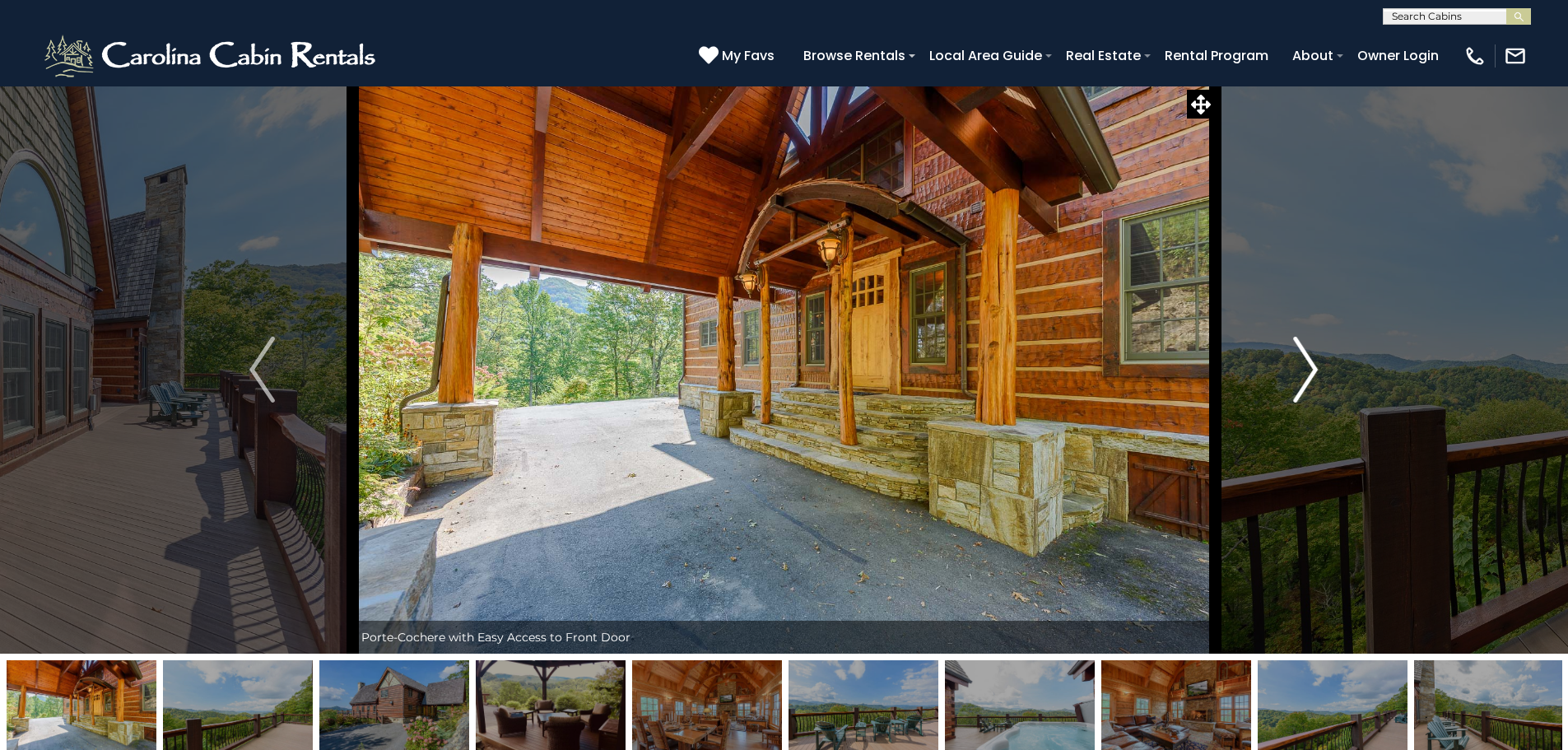
click at [1306, 358] on img "Next" at bounding box center [1305, 370] width 24 height 66
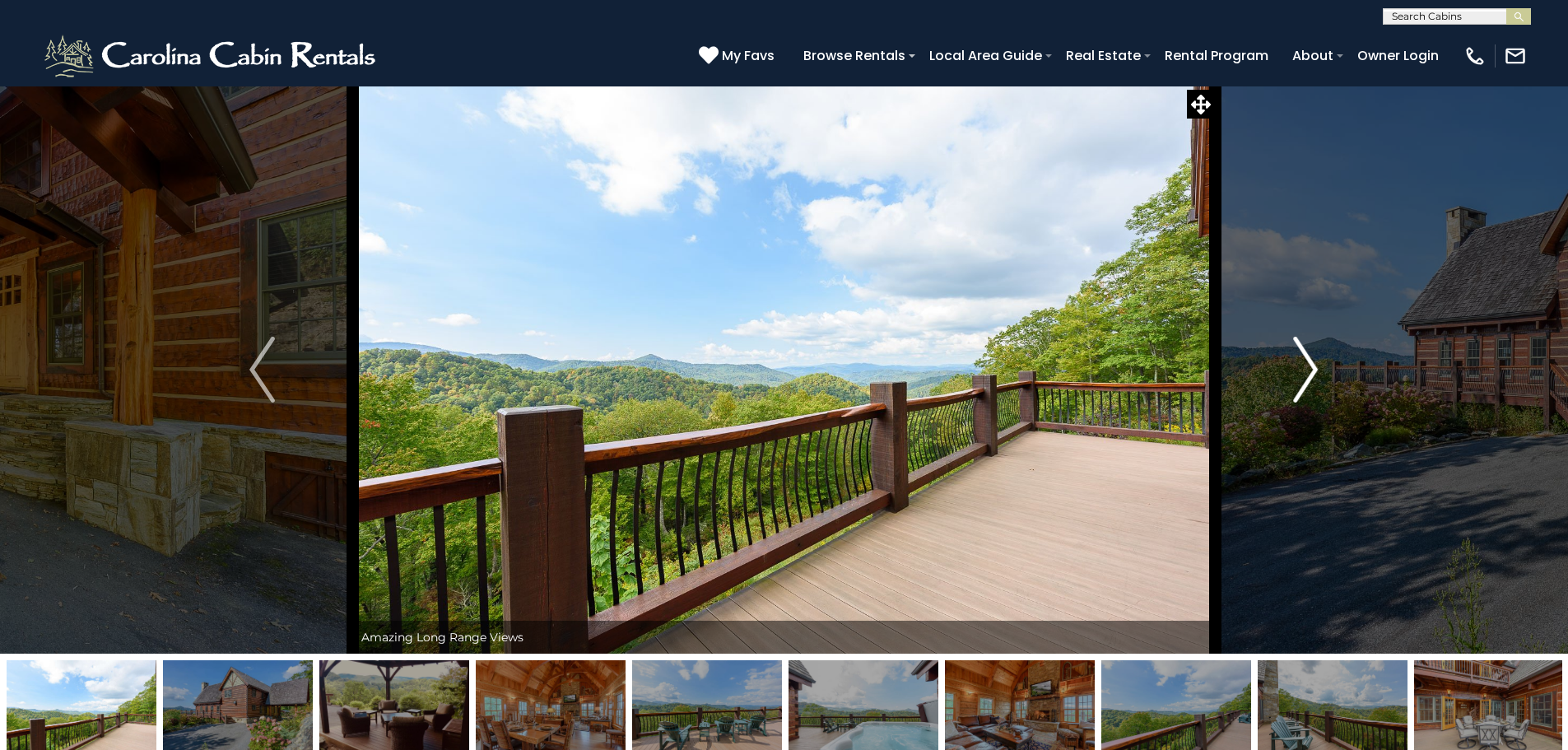
click at [1306, 358] on img "Next" at bounding box center [1305, 370] width 24 height 66
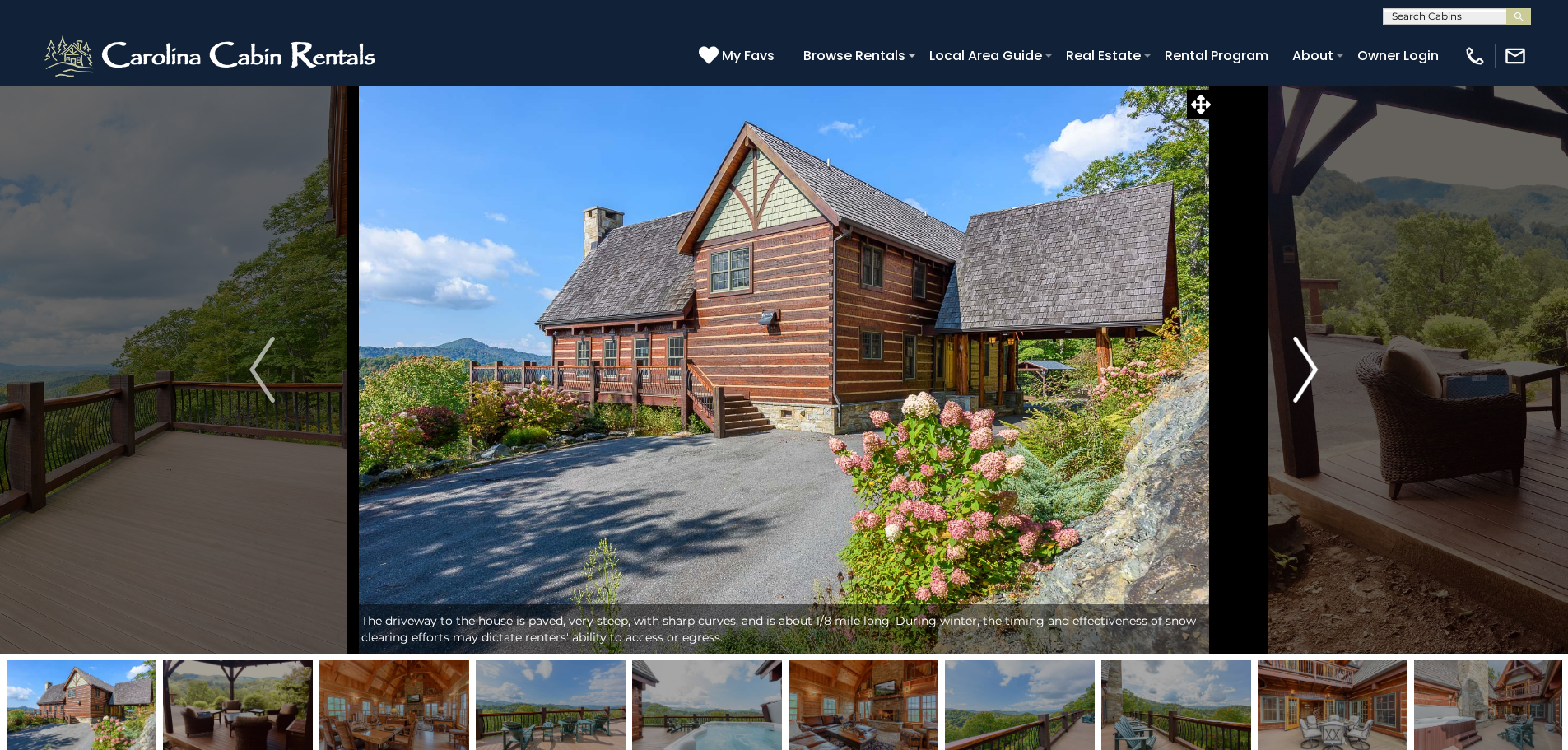
click at [1307, 369] on img "Next" at bounding box center [1305, 370] width 24 height 66
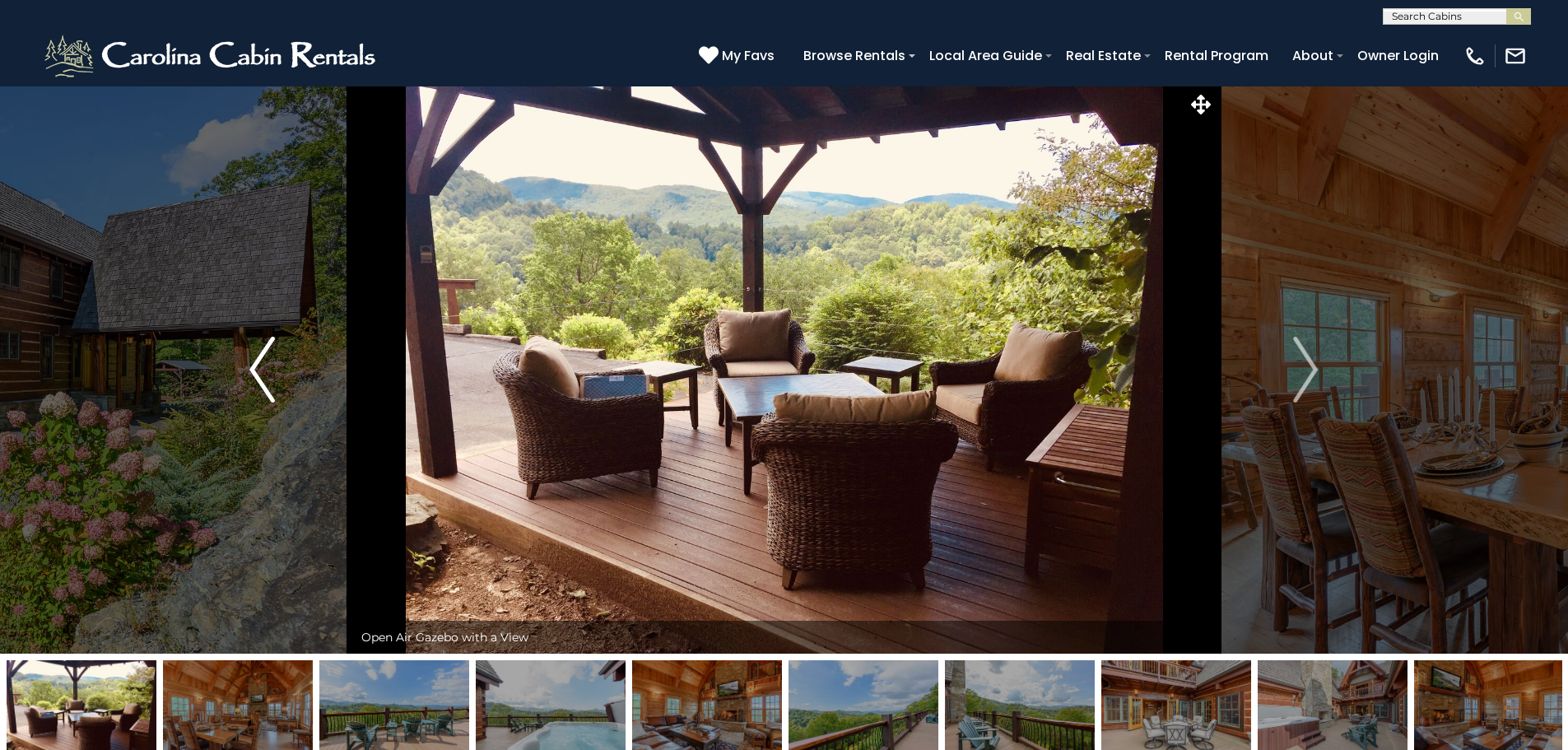
click at [278, 385] on button "Previous" at bounding box center [261, 370] width 181 height 568
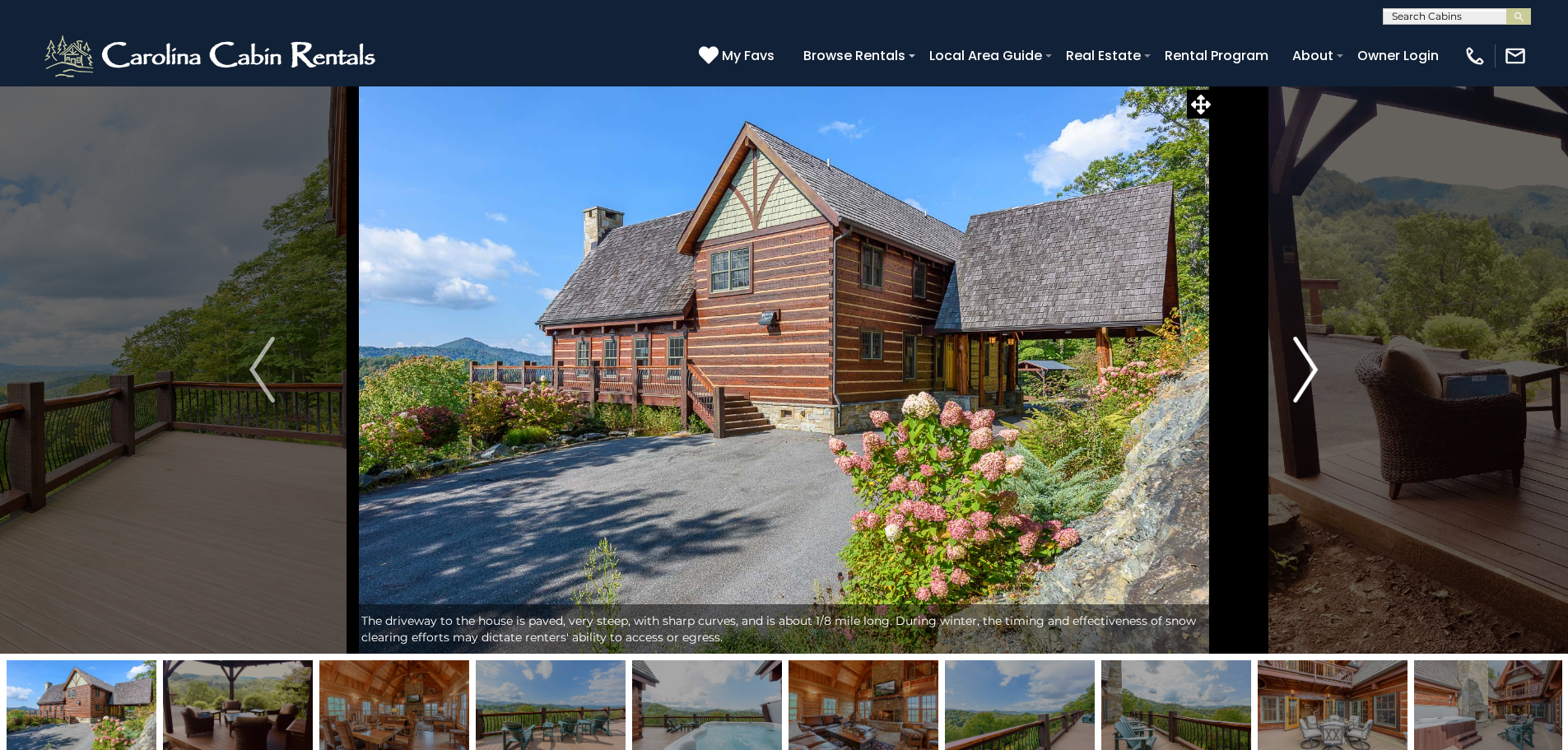
click at [1306, 387] on img "Next" at bounding box center [1305, 370] width 24 height 66
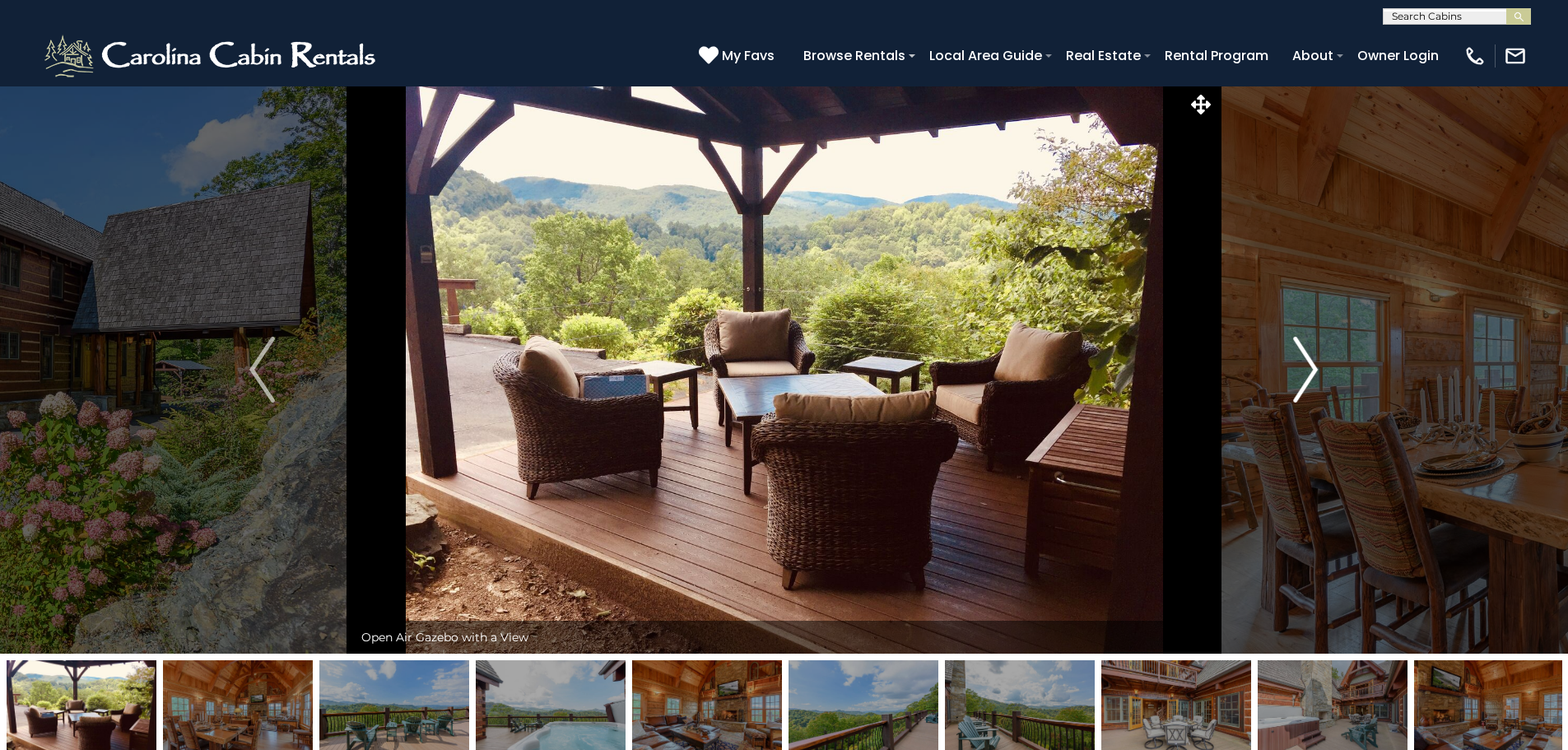
click at [1299, 352] on img "Next" at bounding box center [1305, 370] width 24 height 66
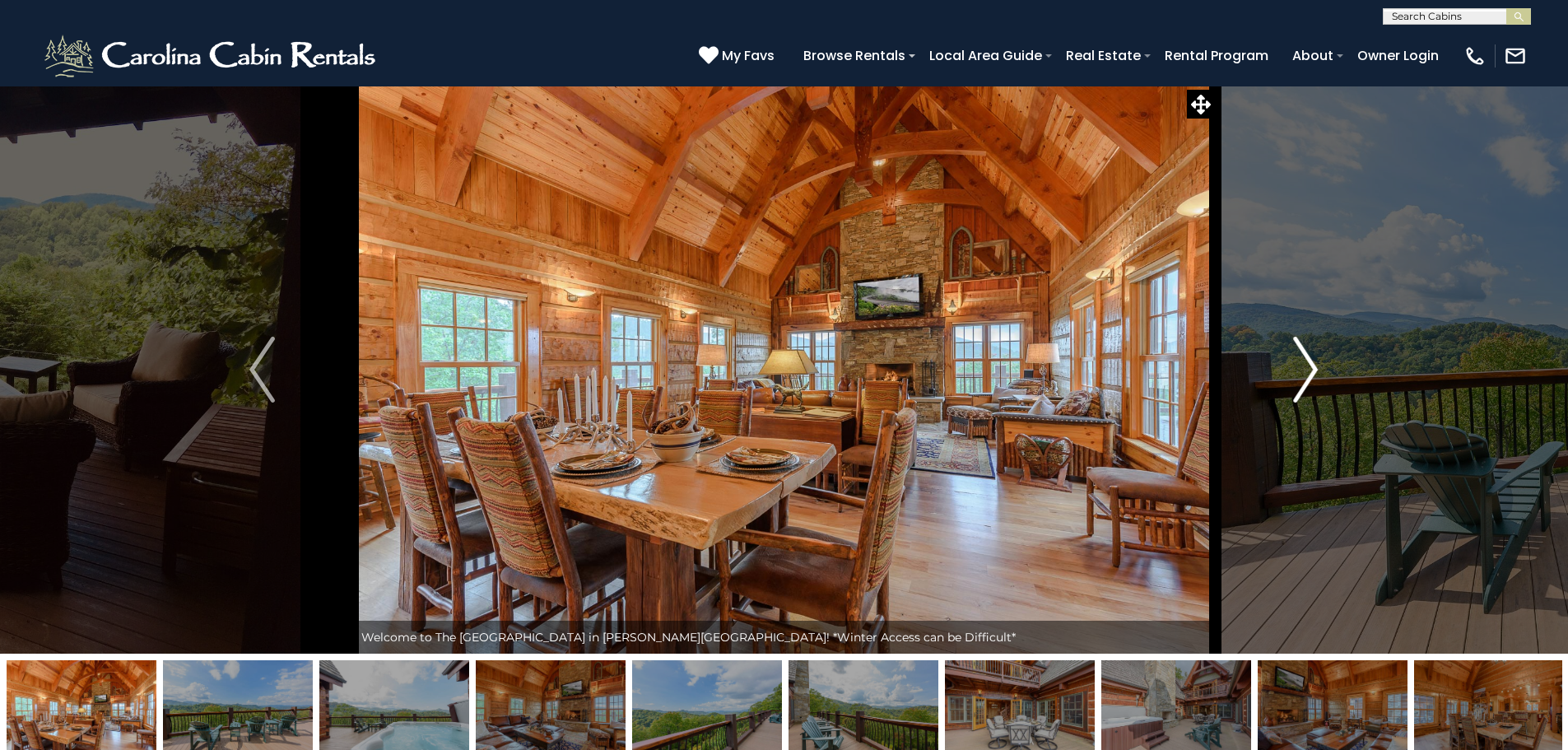
click at [1319, 365] on button "Next" at bounding box center [1305, 370] width 181 height 568
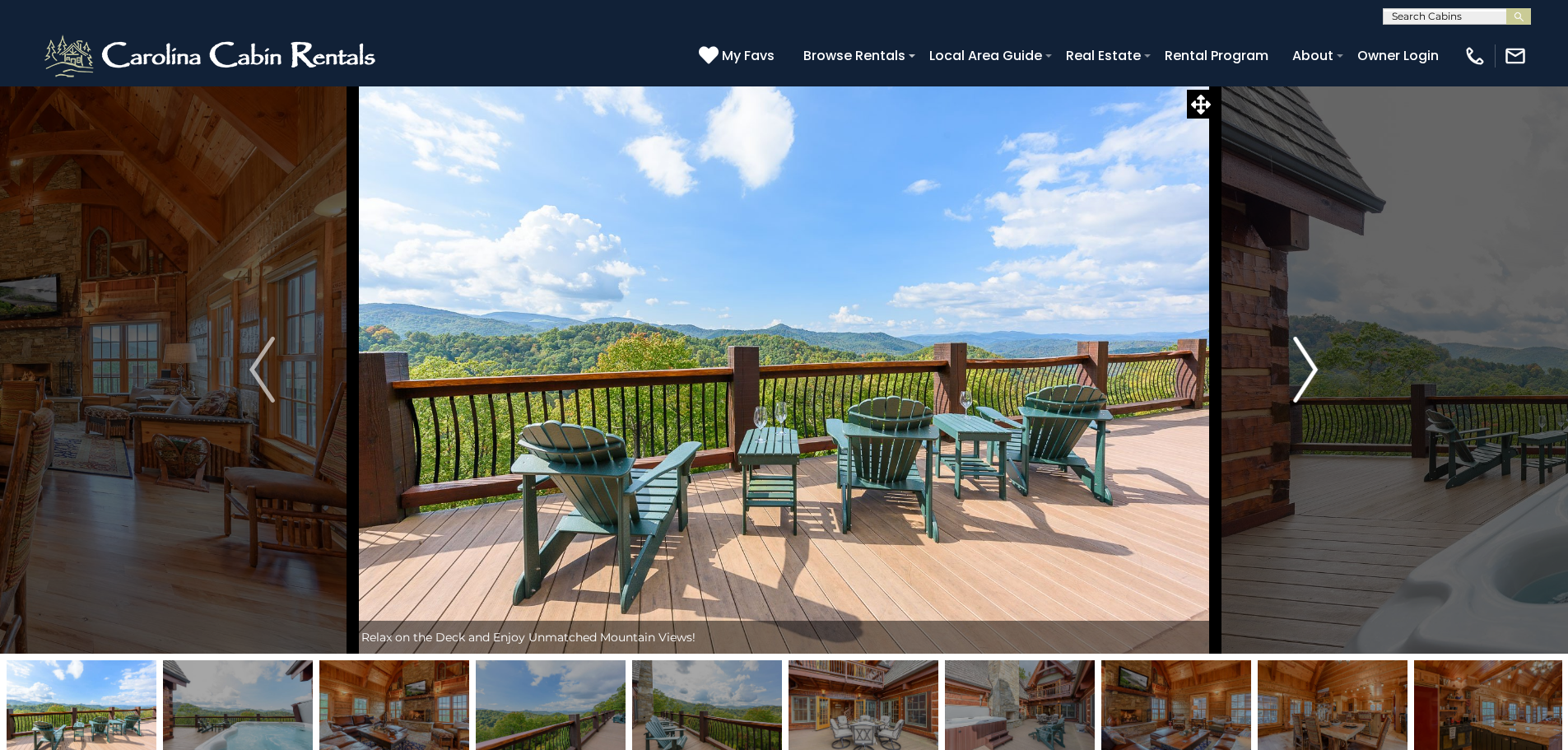
click at [1308, 368] on img "Next" at bounding box center [1305, 370] width 24 height 66
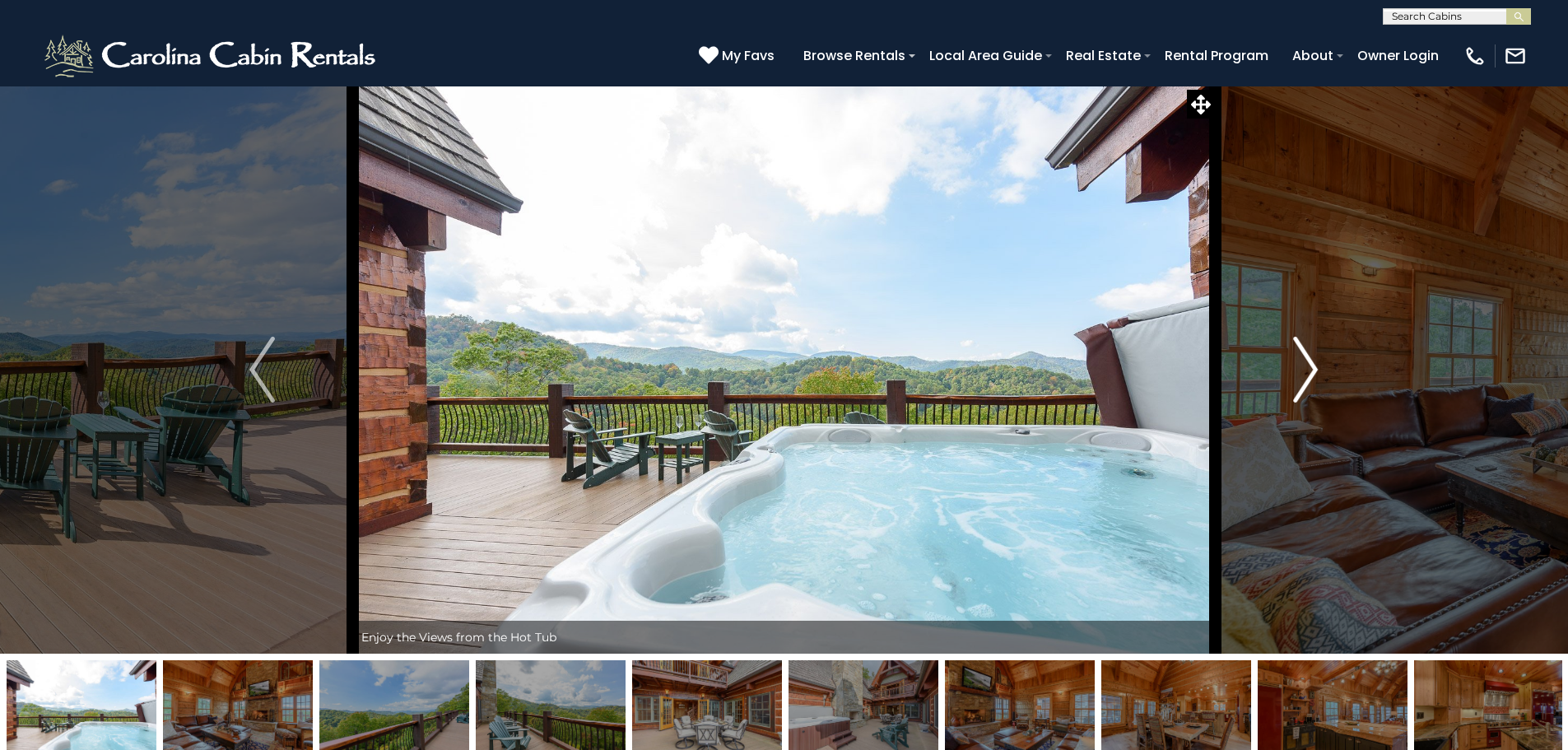
click at [1308, 368] on img "Next" at bounding box center [1305, 370] width 24 height 66
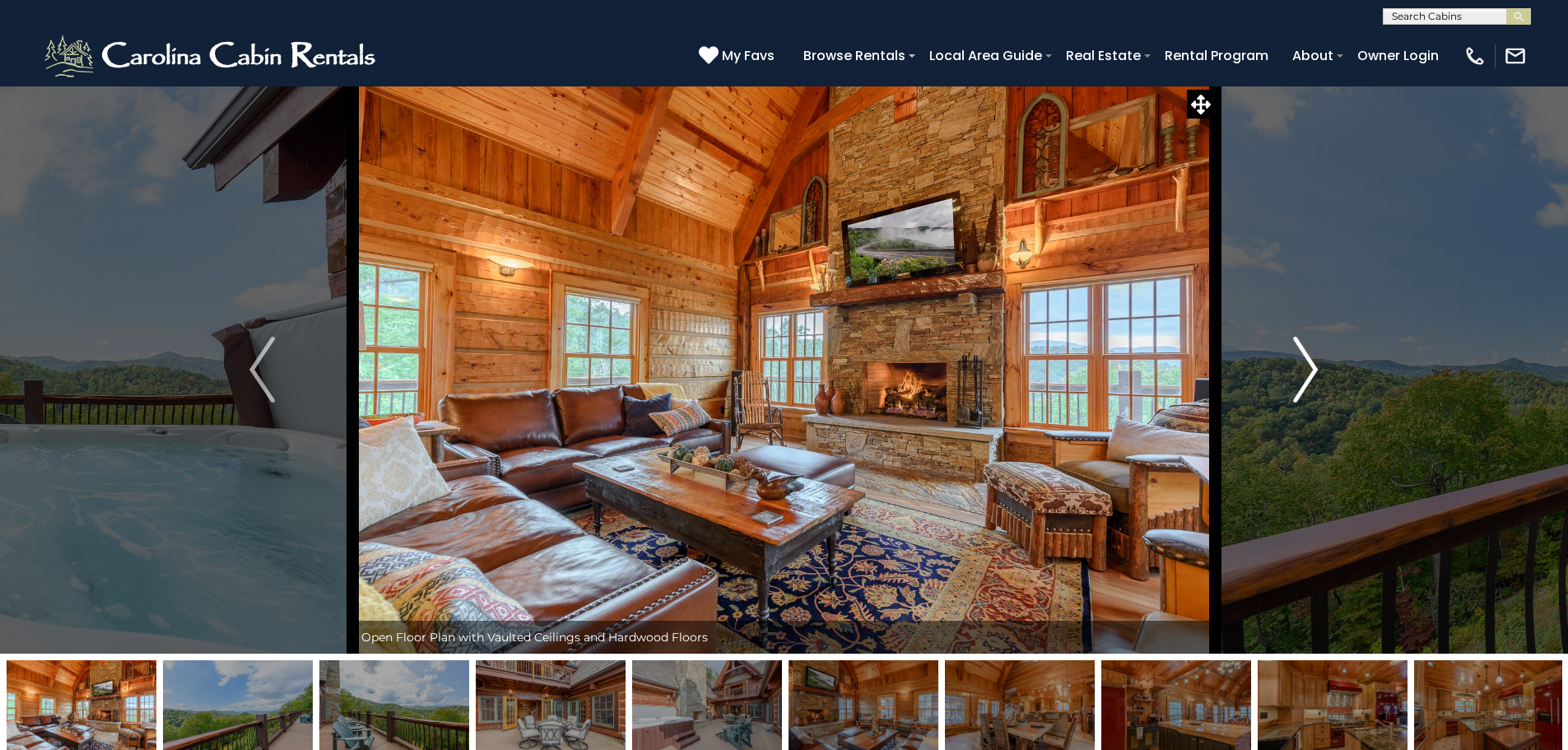
click at [1308, 368] on img "Next" at bounding box center [1305, 370] width 24 height 66
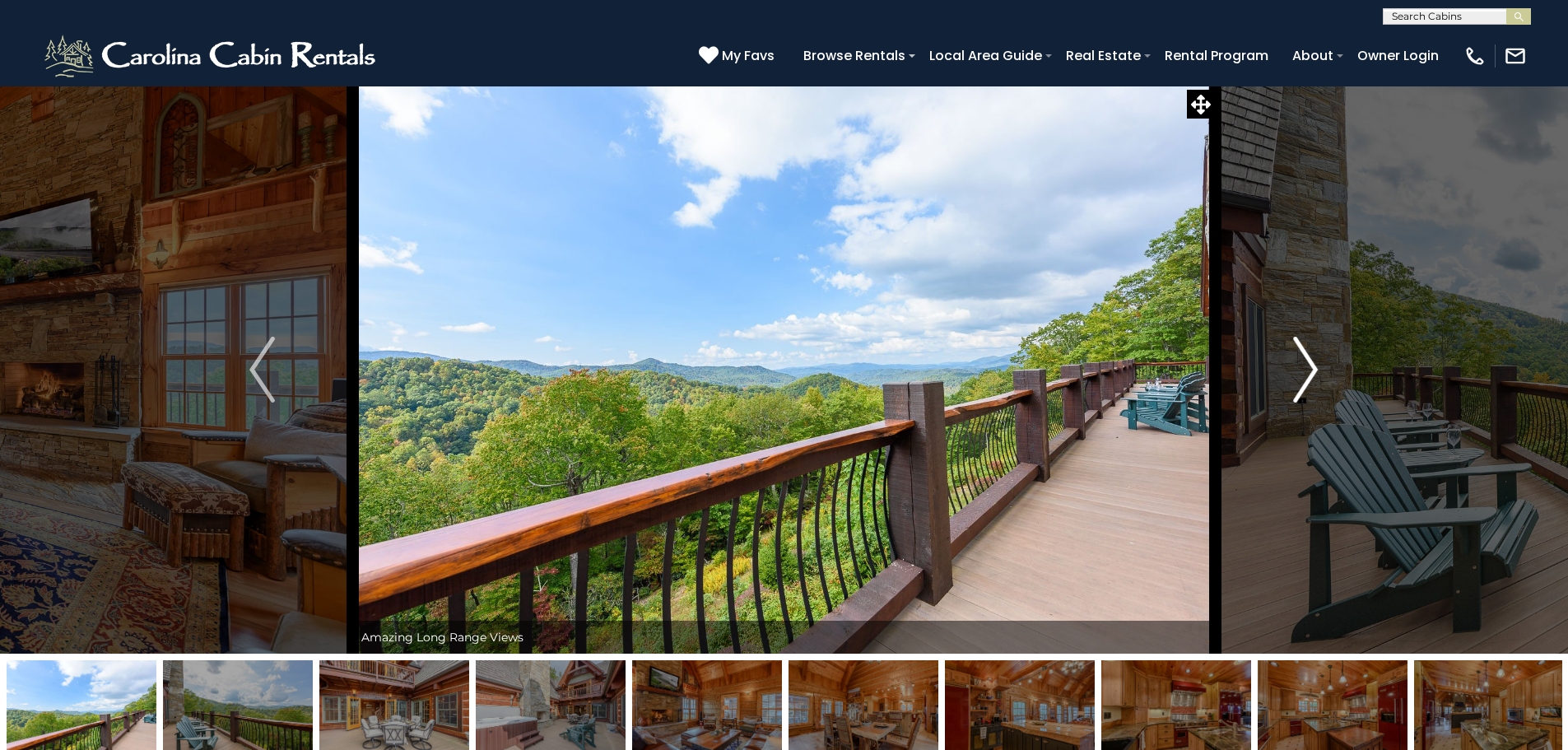
click at [1308, 368] on img "Next" at bounding box center [1305, 370] width 24 height 66
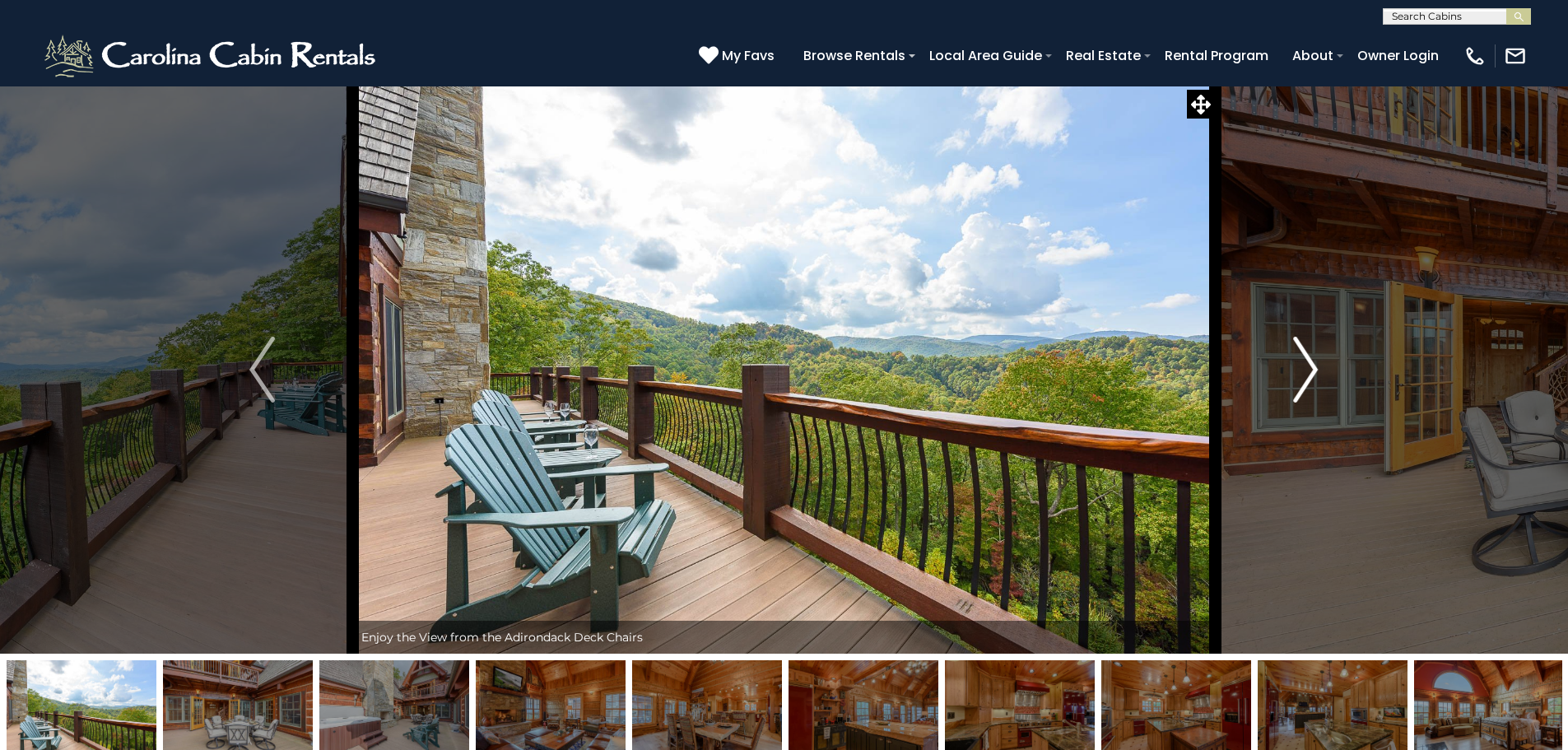
click at [1308, 368] on img "Next" at bounding box center [1305, 370] width 24 height 66
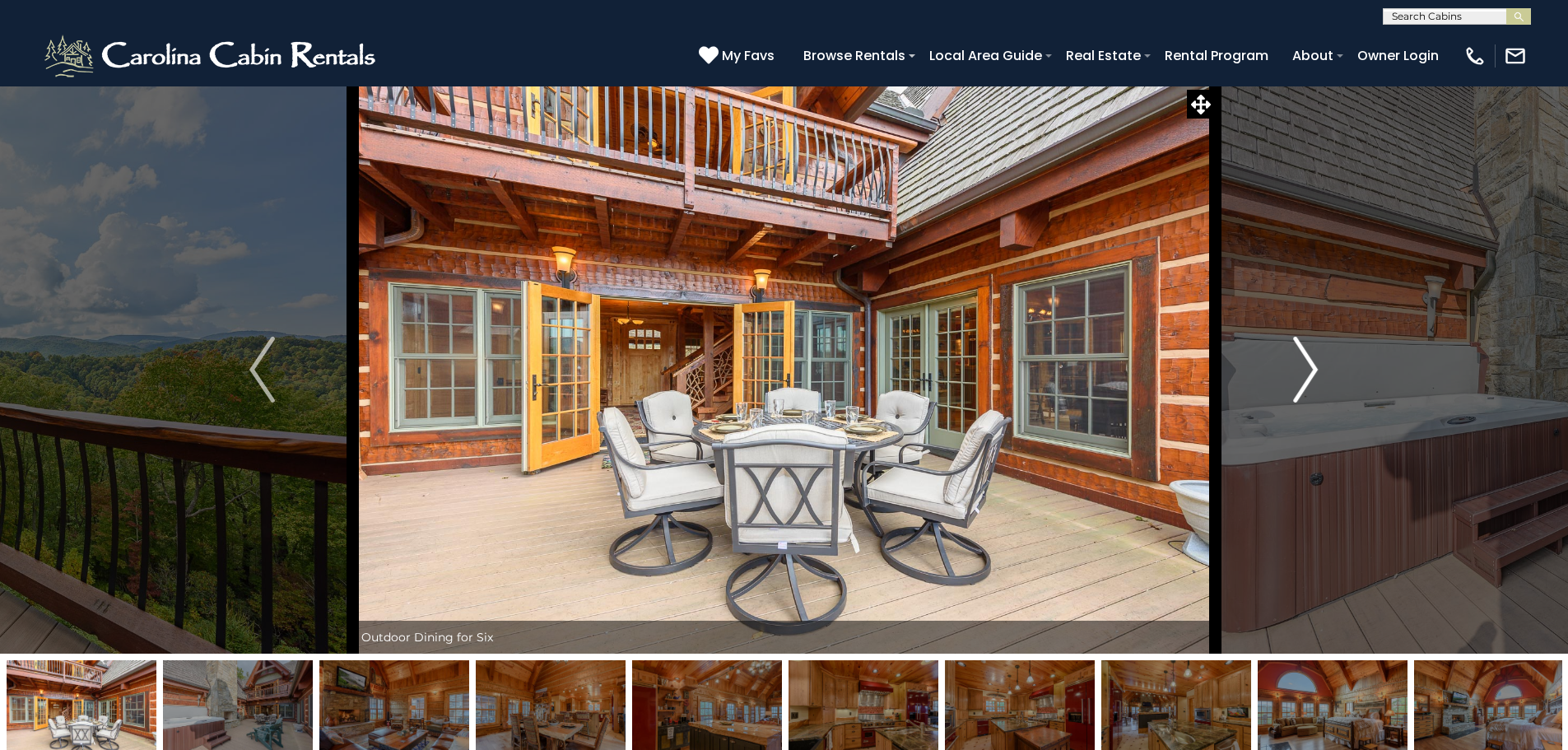
click at [1306, 375] on img "Next" at bounding box center [1305, 370] width 24 height 66
